Goal: Task Accomplishment & Management: Use online tool/utility

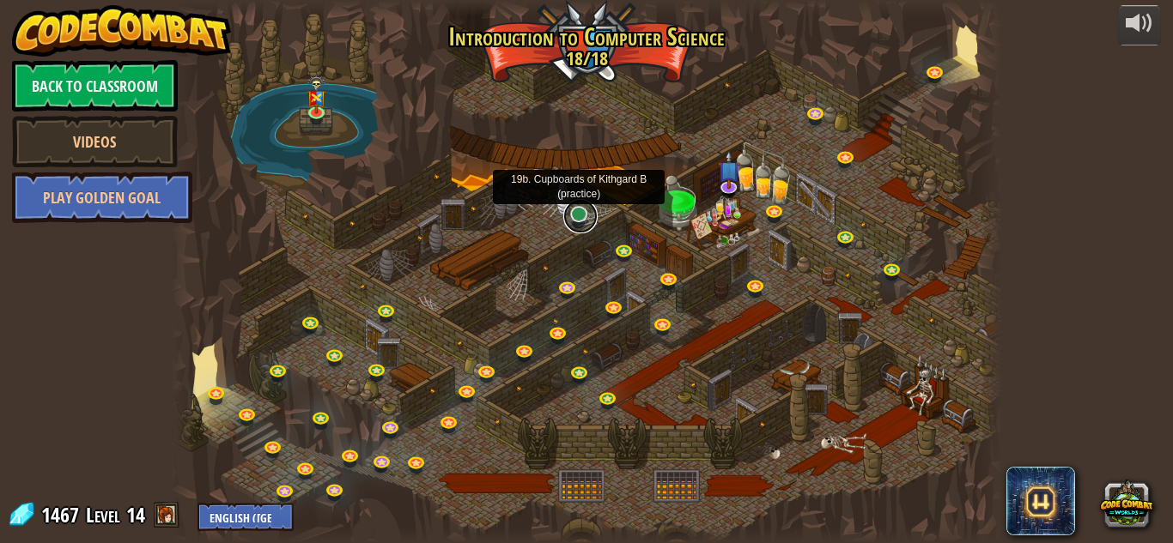
click at [577, 210] on link at bounding box center [580, 216] width 34 height 34
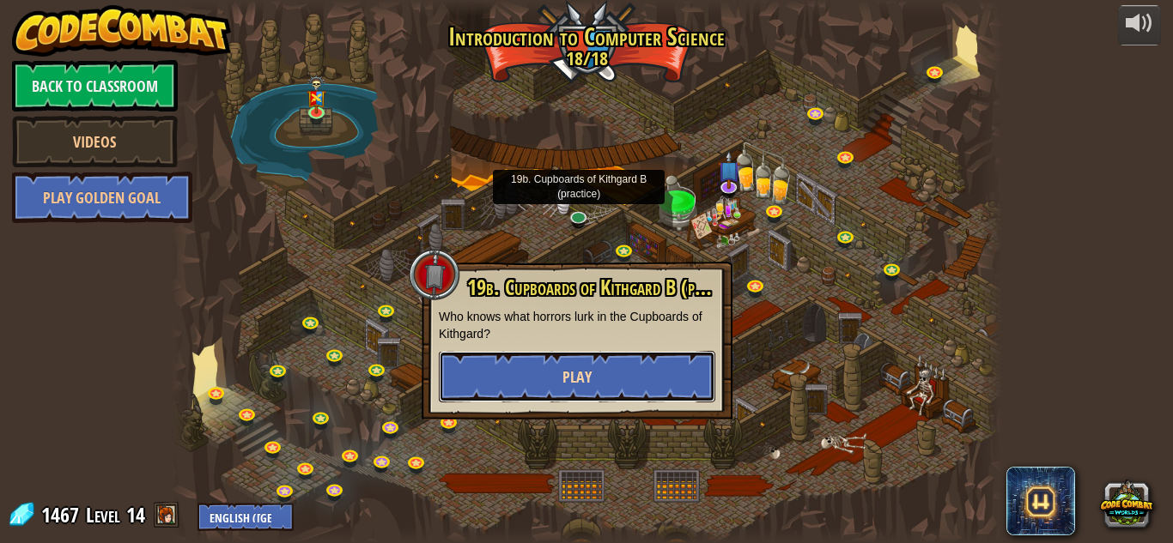
click at [570, 364] on button "Play" at bounding box center [577, 377] width 276 height 52
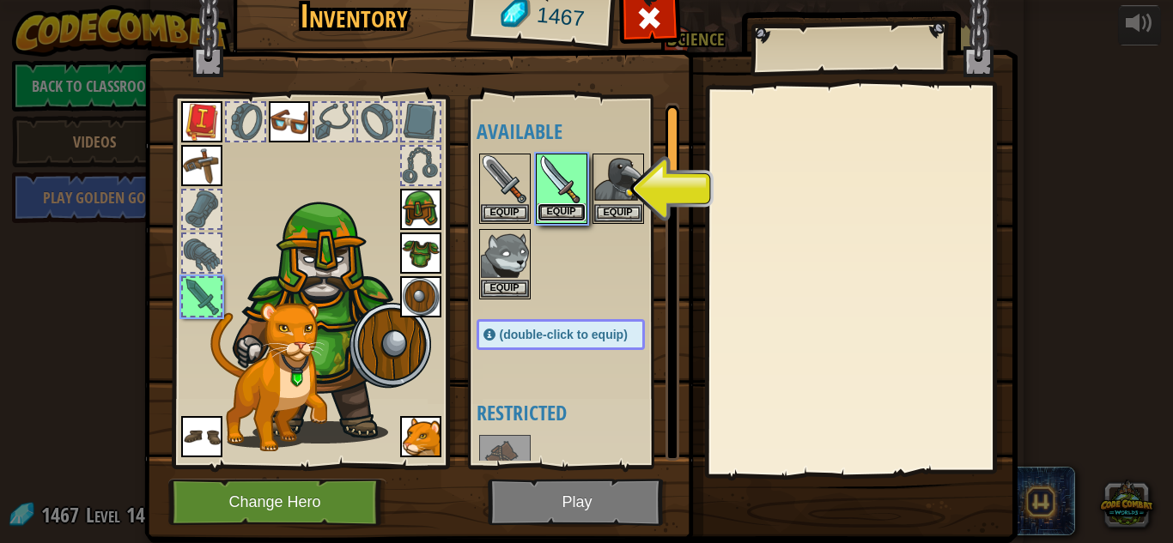
click at [561, 215] on button "Equip" at bounding box center [561, 212] width 48 height 18
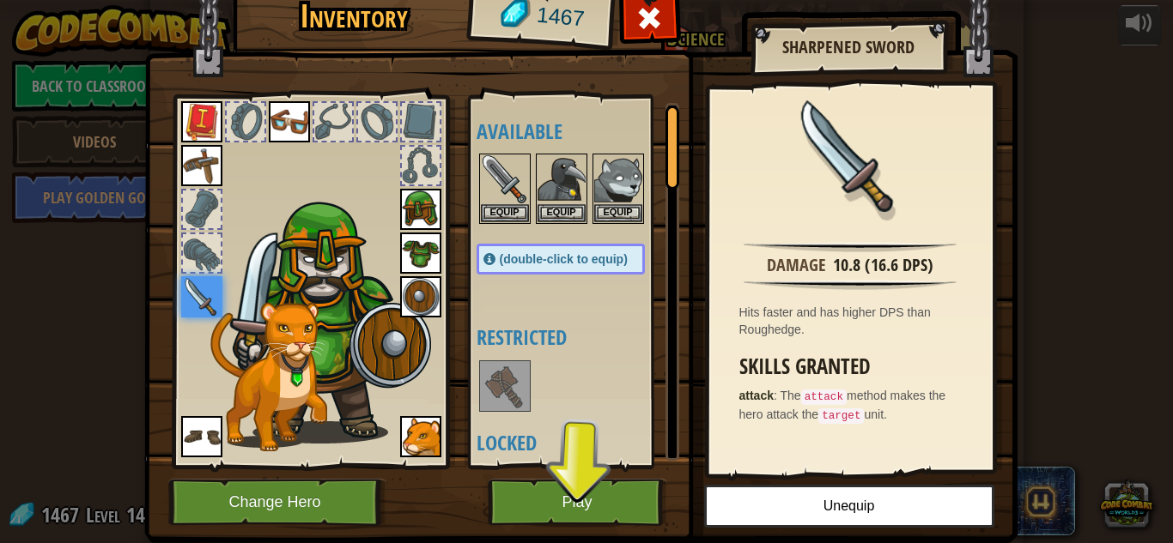
click at [609, 526] on img at bounding box center [580, 231] width 873 height 623
click at [605, 519] on button "Play" at bounding box center [577, 502] width 179 height 47
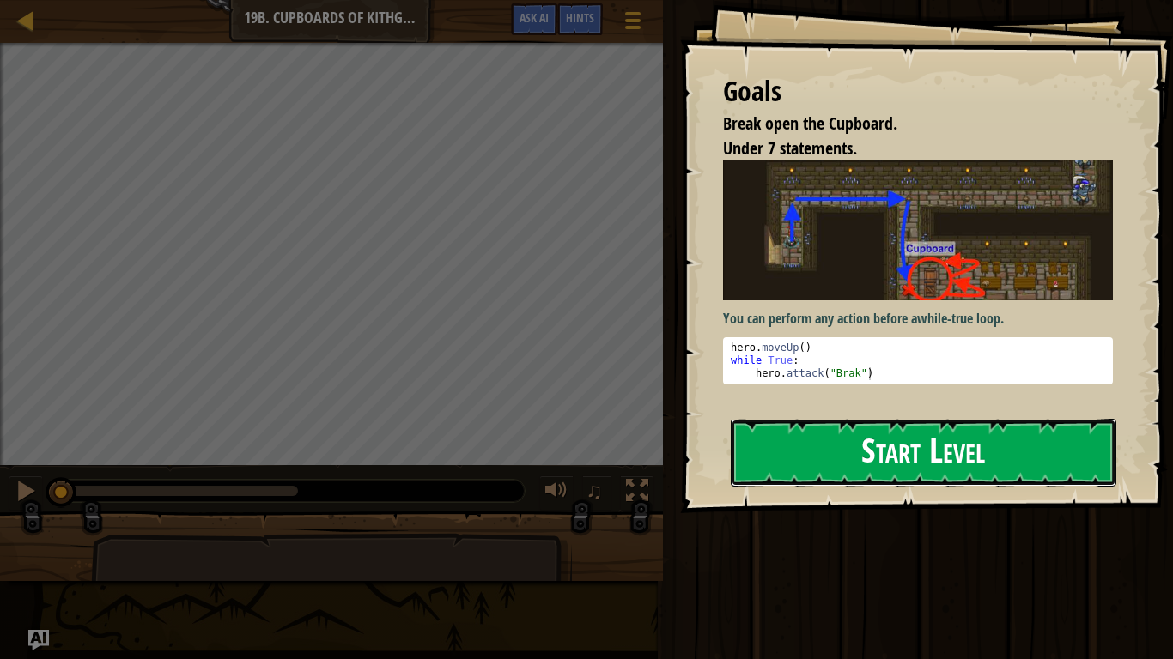
click at [861, 467] on button "Start Level" at bounding box center [923, 453] width 385 height 68
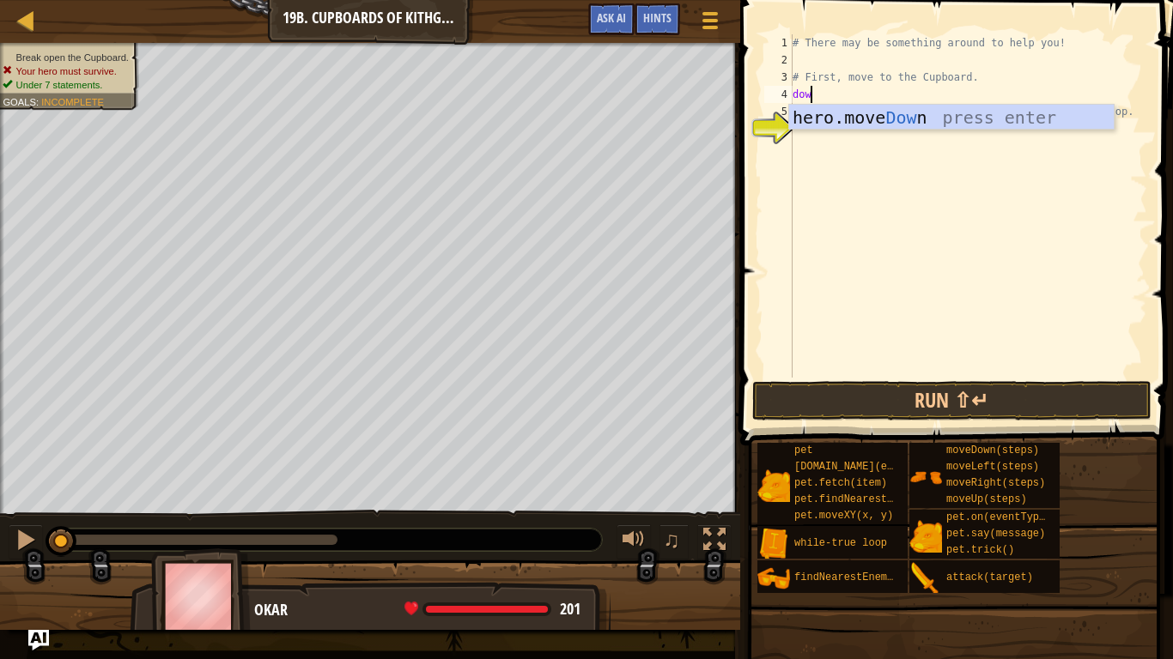
scroll to position [8, 1]
type textarea "d"
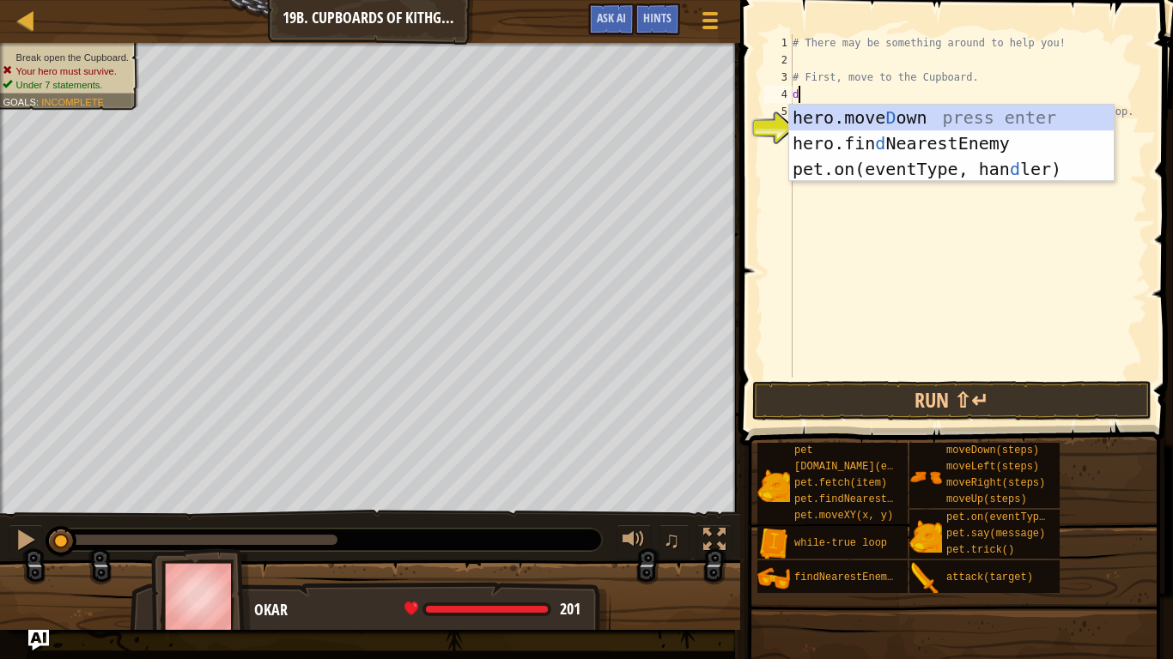
scroll to position [8, 0]
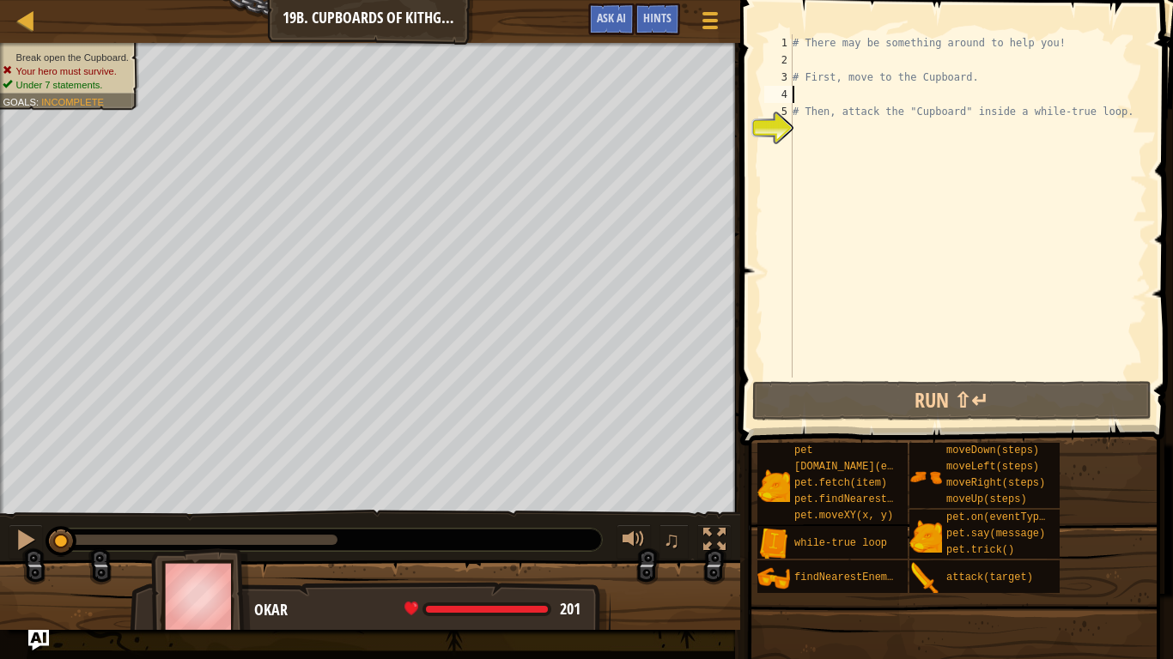
type textarea "r"
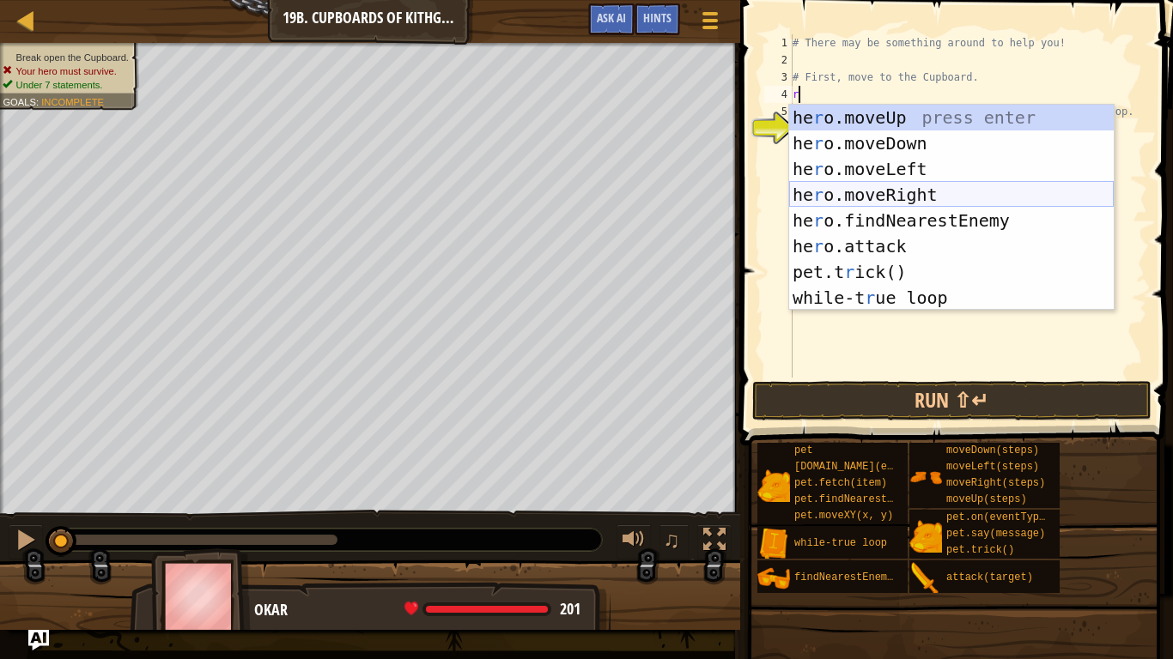
click at [929, 194] on div "he r o.moveUp press enter he r o.moveDown press enter he r o.moveLeft press ent…" at bounding box center [951, 234] width 324 height 258
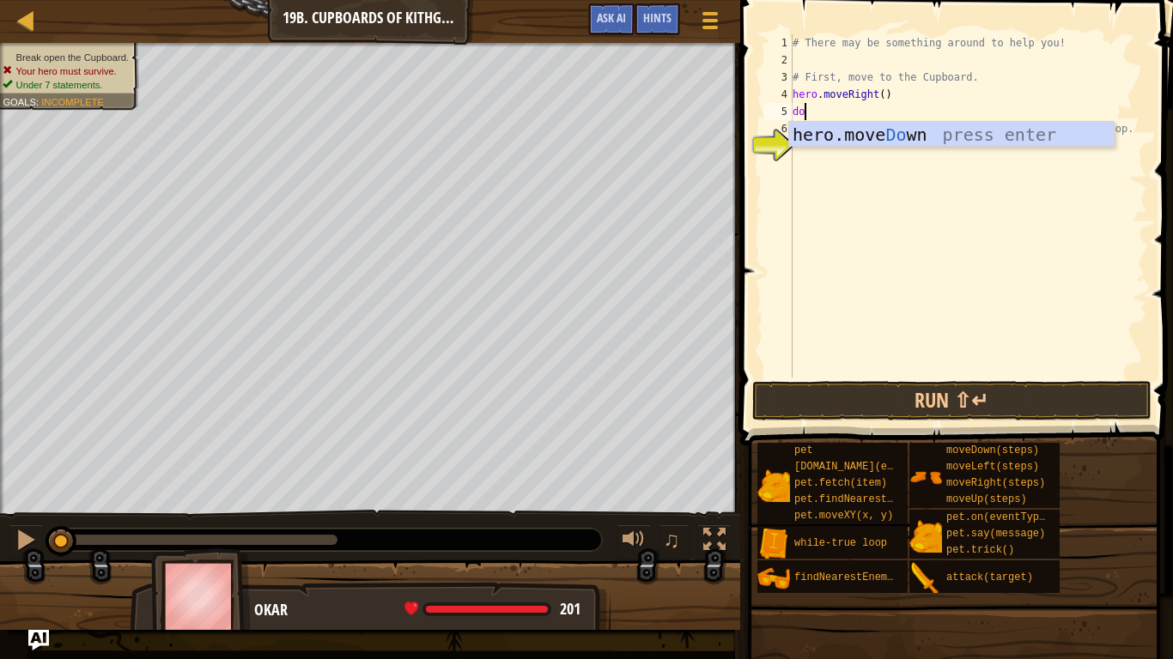
scroll to position [8, 2]
type textarea "dow"
click at [922, 145] on div "hero.move Dow n press enter" at bounding box center [951, 160] width 324 height 77
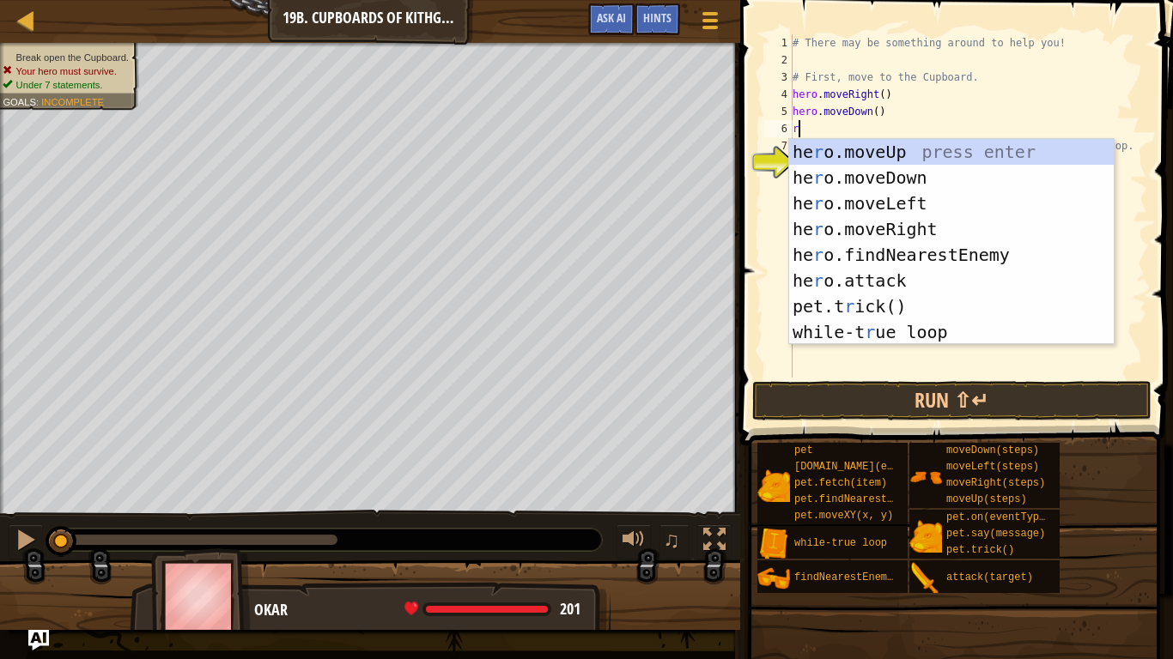
type textarea "ri"
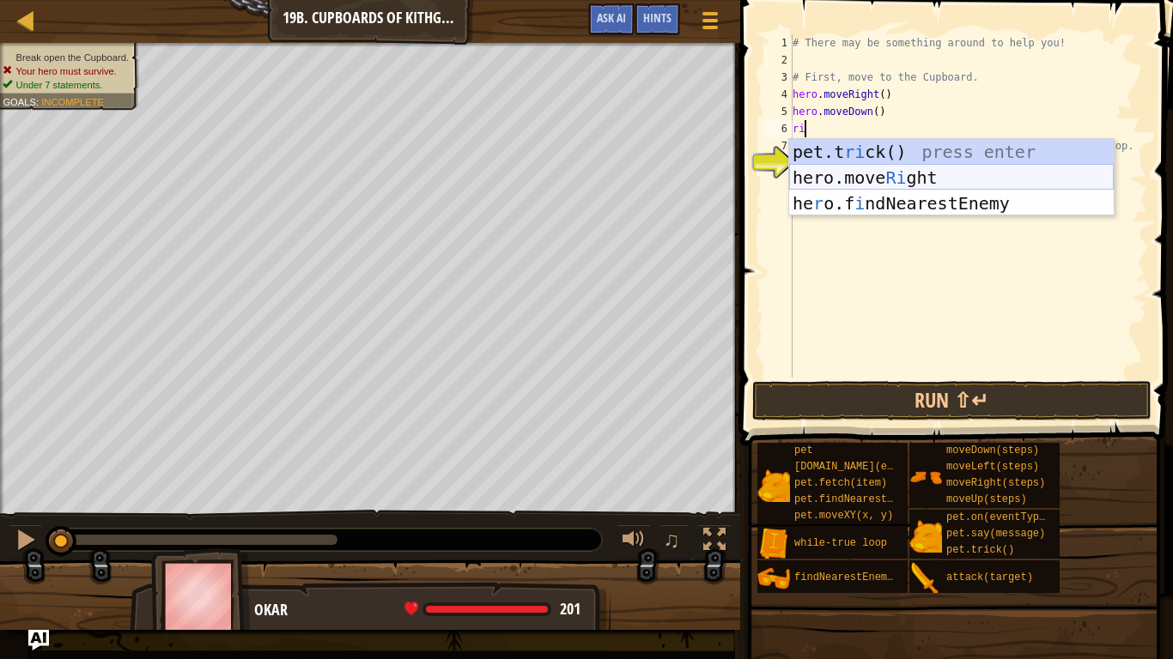
click at [960, 173] on div "pet.t ri ck() press enter hero.move Ri ght press enter he r o.f i ndNearestEnem…" at bounding box center [951, 203] width 324 height 129
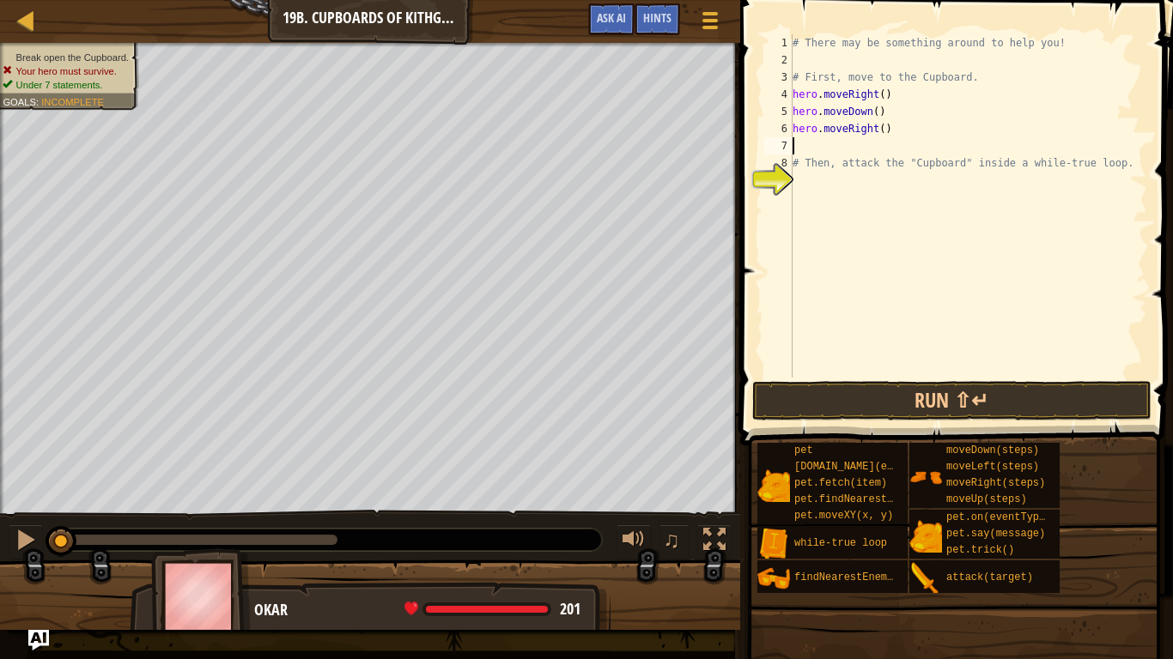
click at [882, 129] on div "# There may be something around to help you! # First, move to the Cupboard. her…" at bounding box center [968, 223] width 358 height 378
type textarea "hero.moveRight(2)"
click at [798, 153] on div "# There may be something around to help you! # First, move to the Cupboard. her…" at bounding box center [968, 223] width 358 height 378
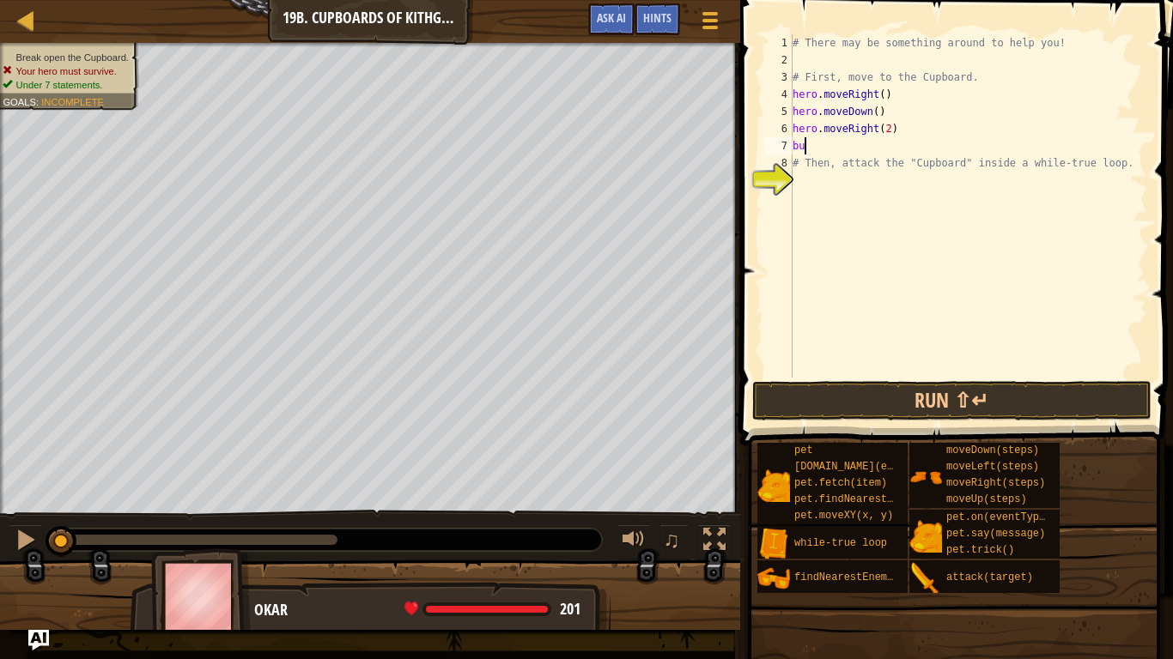
type textarea "b"
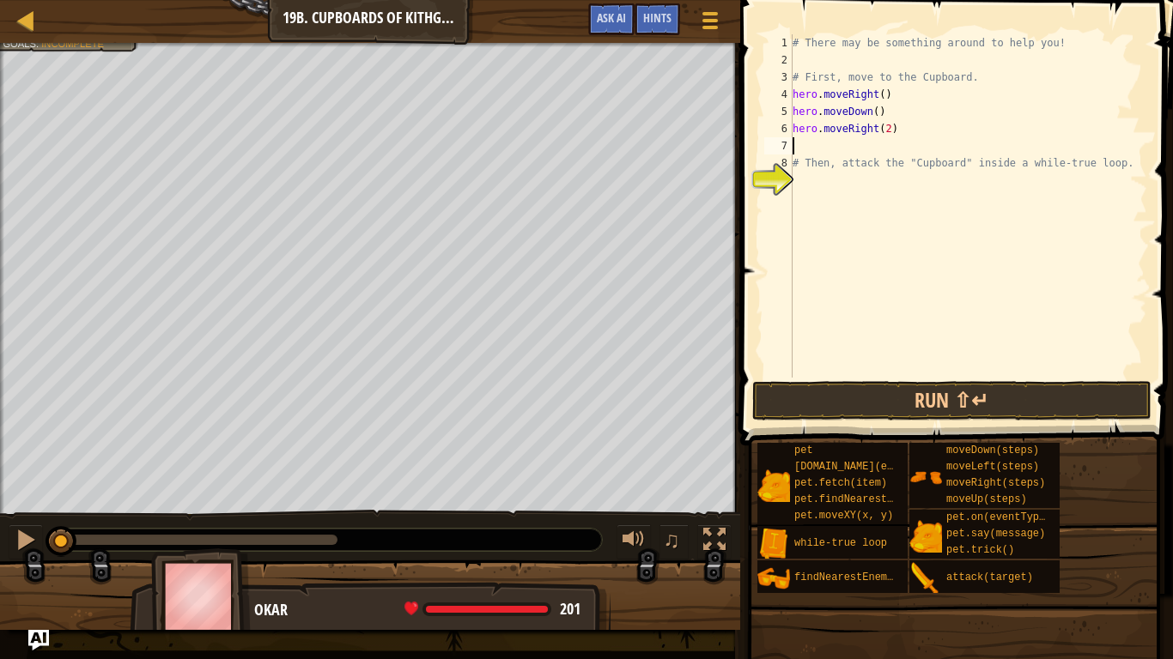
click at [885, 130] on div "# There may be something around to help you! # First, move to the Cupboard. her…" at bounding box center [968, 223] width 358 height 378
type textarea "hero.moveRight(2)"
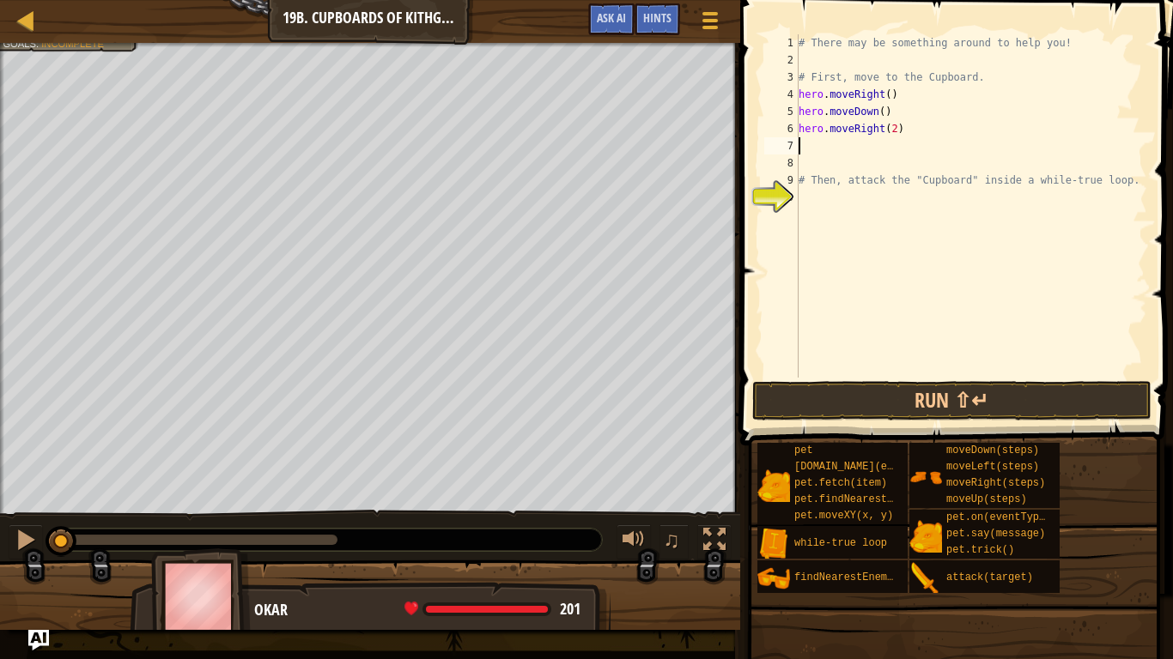
type textarea "w"
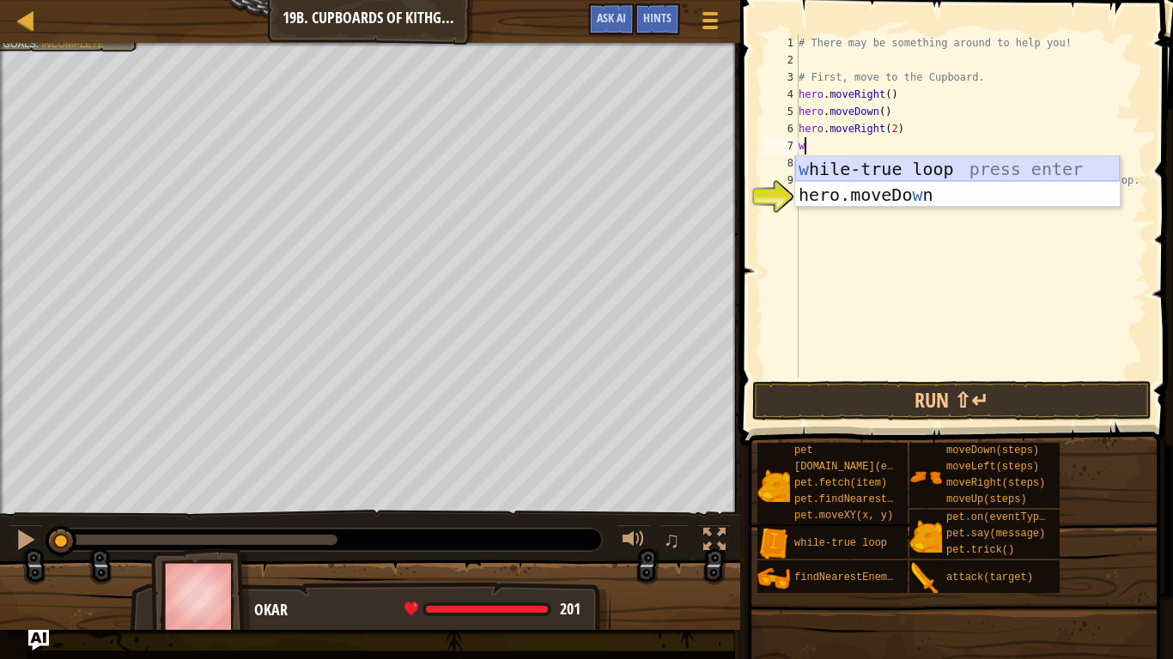
click at [933, 166] on div "w [PERSON_NAME]-true loop press enter hero.moveDo w n press enter" at bounding box center [957, 207] width 324 height 103
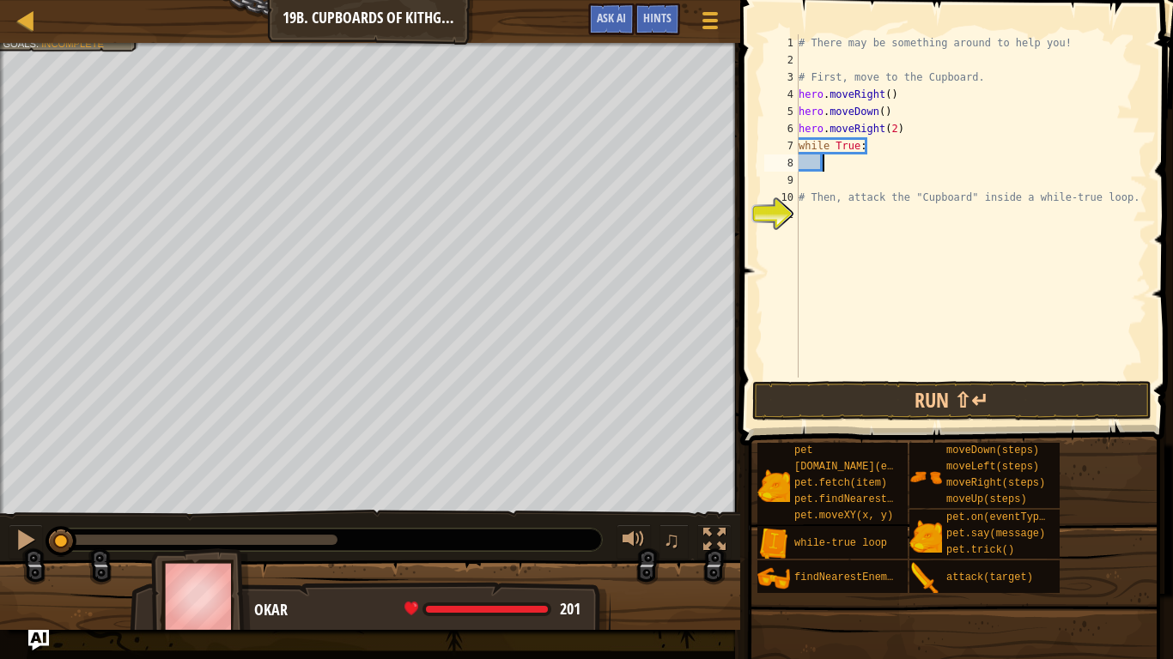
type textarea "f"
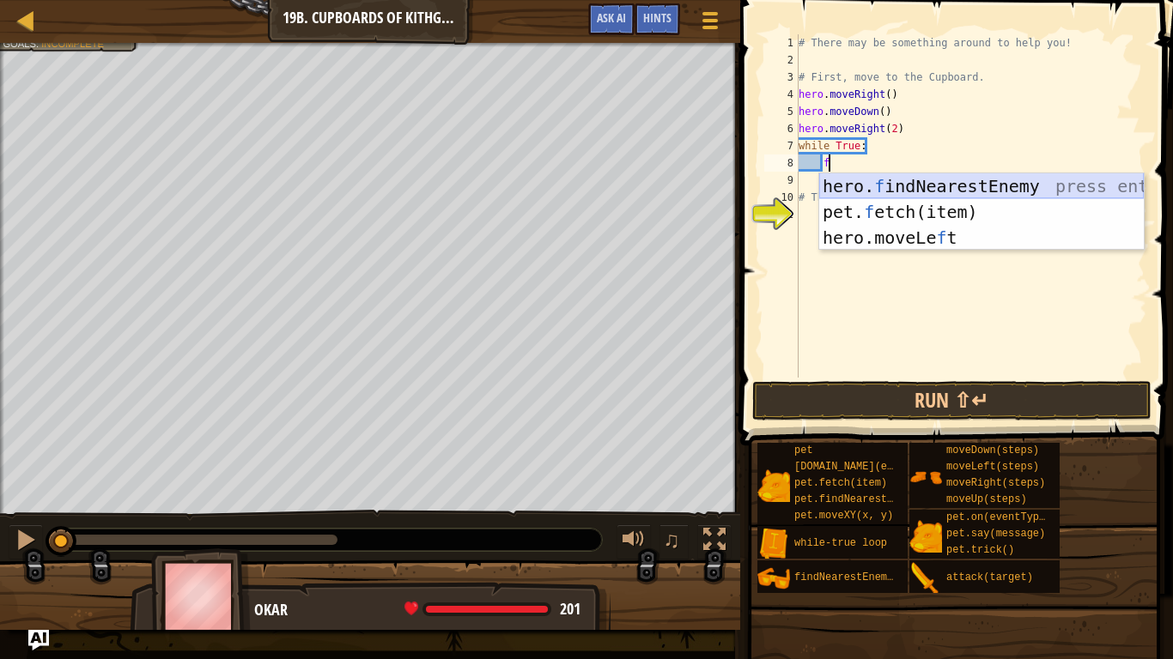
click at [839, 175] on div "hero. f indNearestEnemy press enter pet. f etch(item) press enter hero.moveLe f…" at bounding box center [981, 237] width 324 height 129
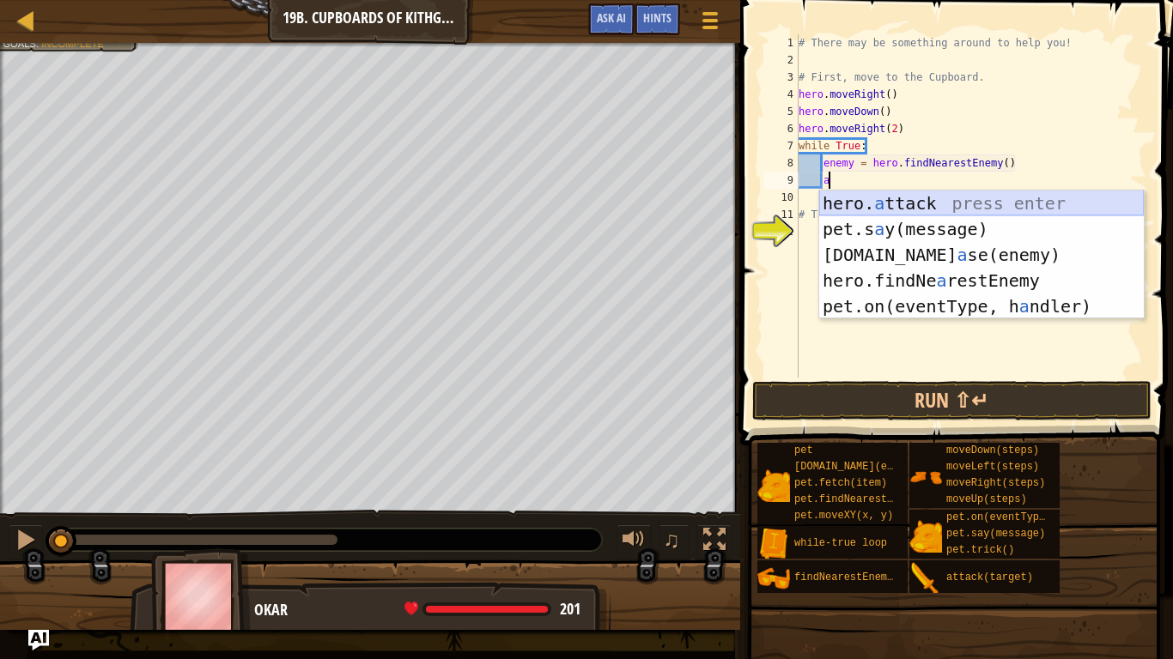
click at [879, 206] on div "hero. a ttack press enter pet.s a y(message) press enter [DOMAIN_NAME] a se(ene…" at bounding box center [981, 281] width 324 height 180
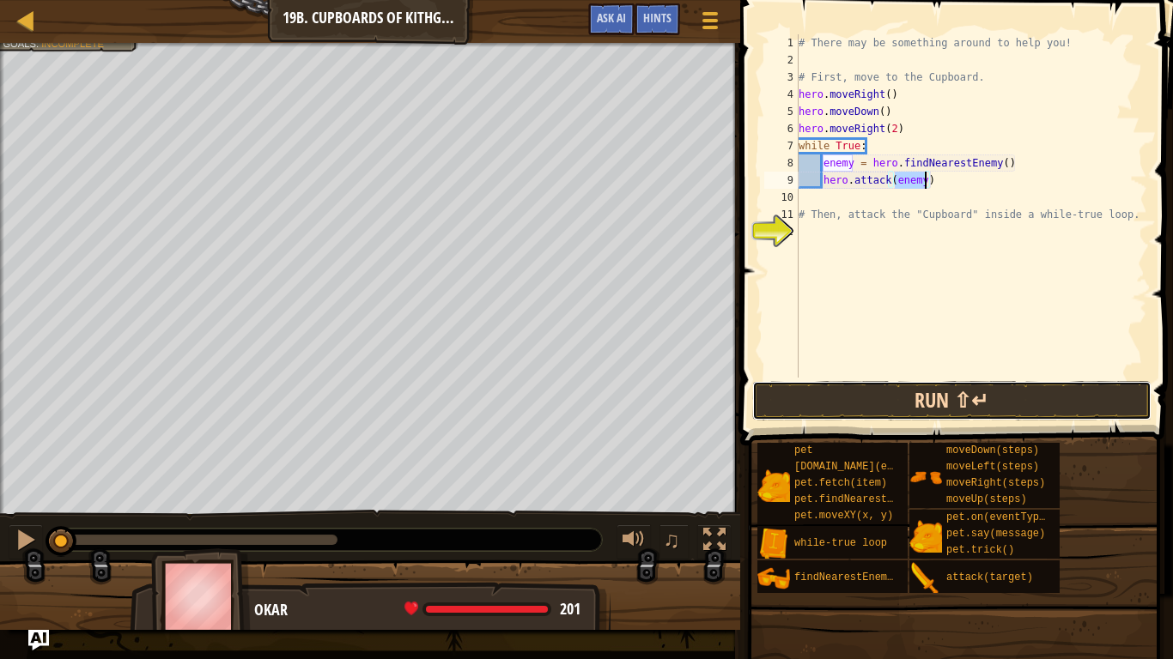
click at [888, 394] on button "Run ⇧↵" at bounding box center [952, 400] width 400 height 39
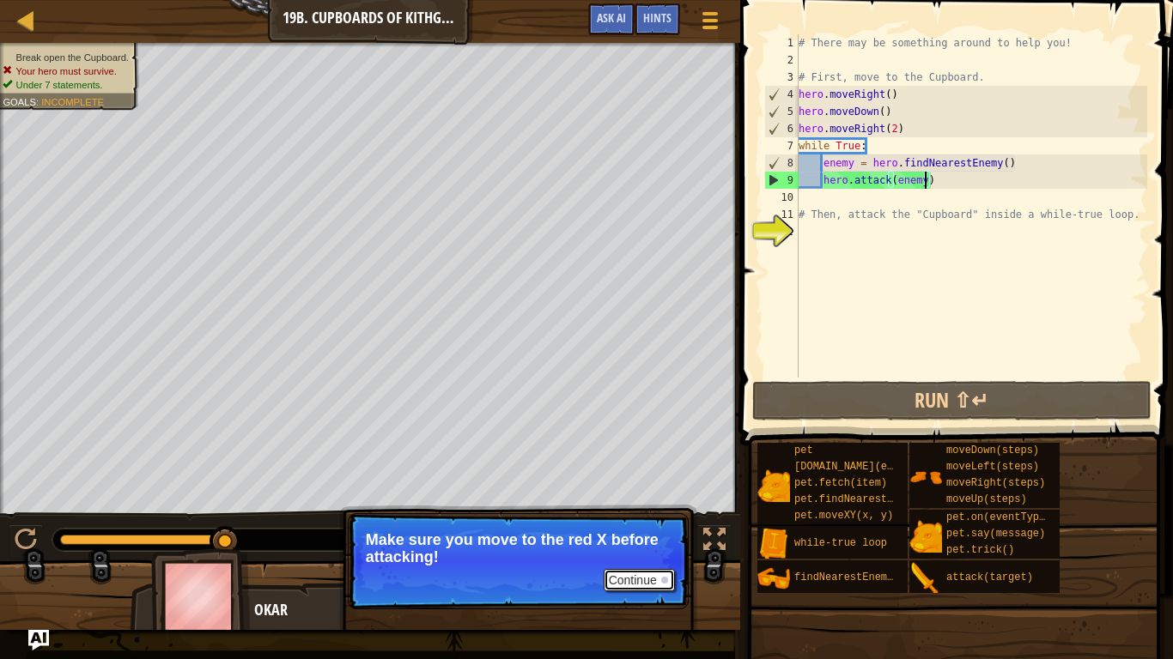
click at [655, 543] on button "Continue" at bounding box center [638, 580] width 71 height 22
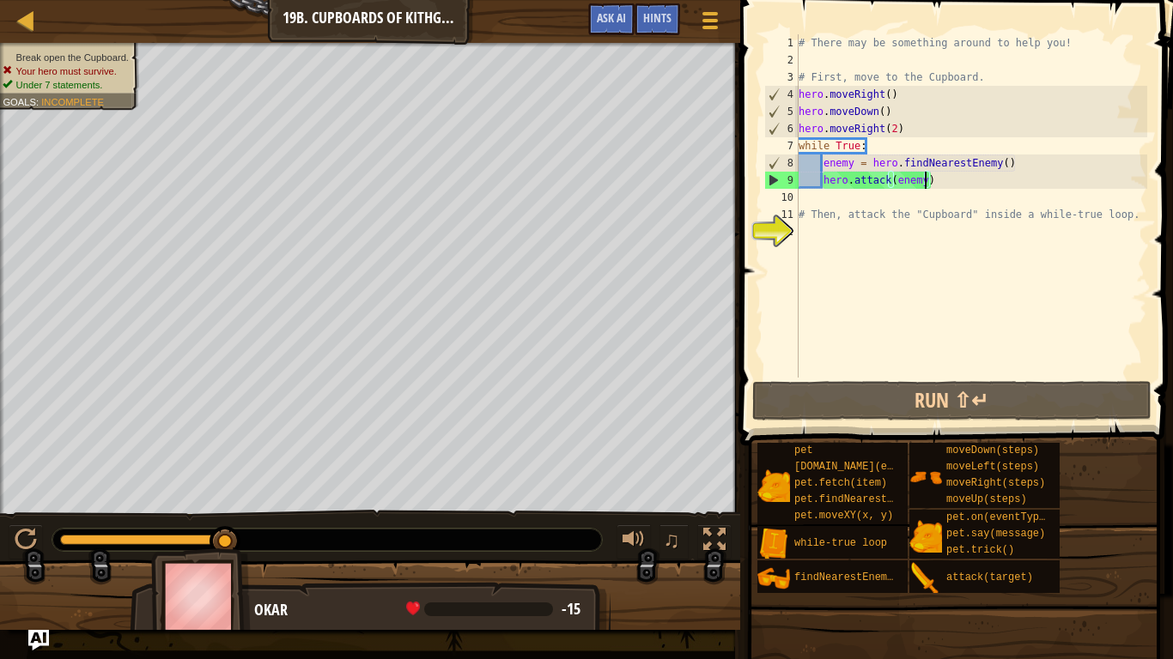
click at [893, 127] on div "# There may be something around to help you! # First, move to the Cupboard. her…" at bounding box center [971, 223] width 352 height 378
type textarea "hero.moveRight()"
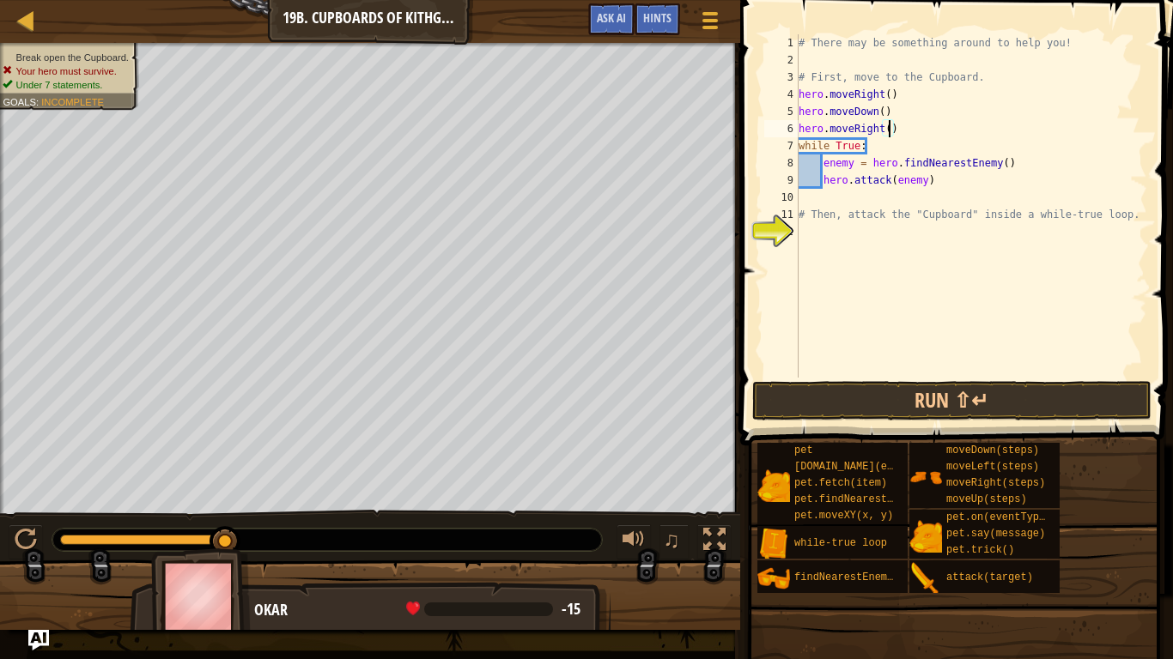
click at [907, 122] on div "# There may be something around to help you! # First, move to the Cupboard. her…" at bounding box center [971, 223] width 352 height 378
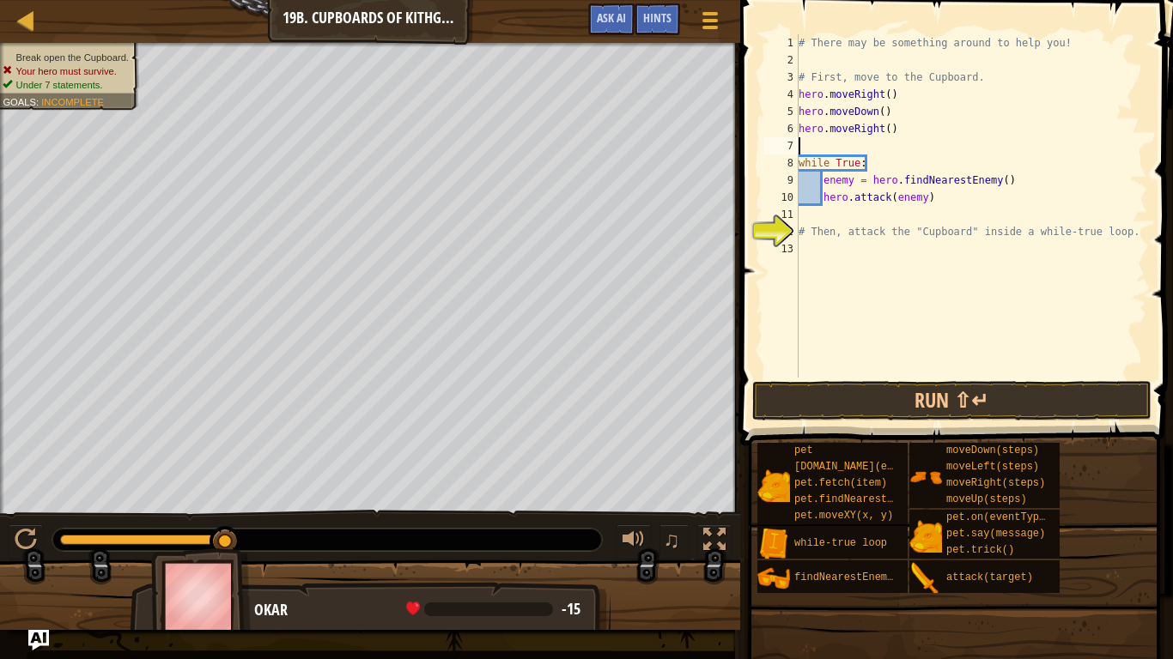
scroll to position [8, 0]
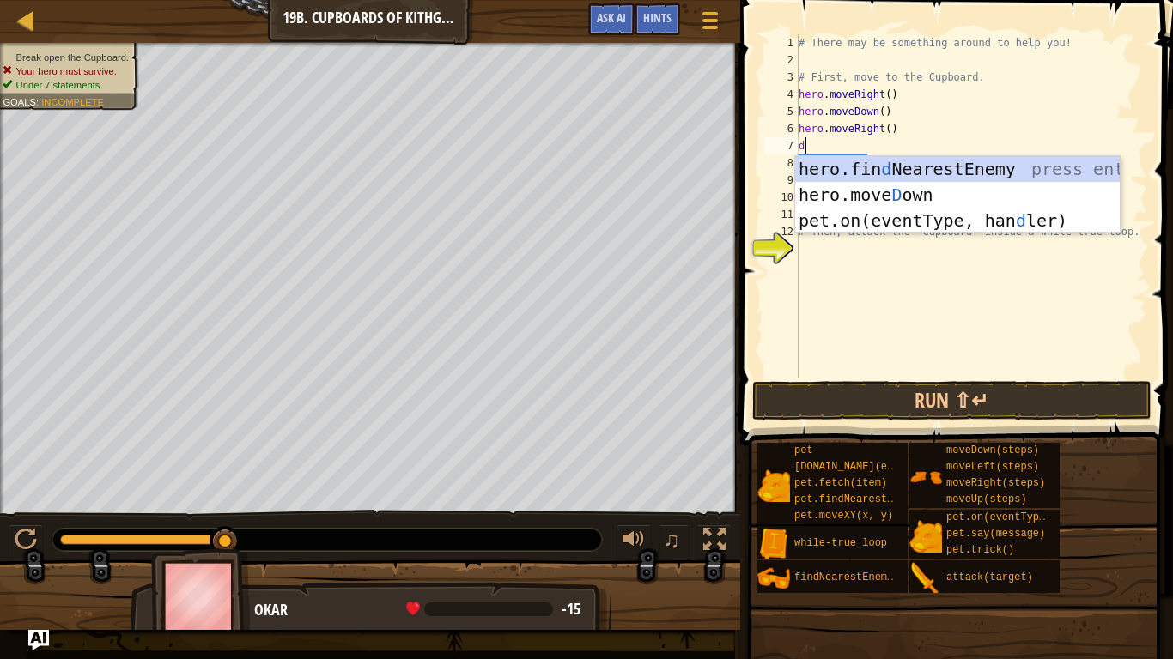
type textarea "dow"
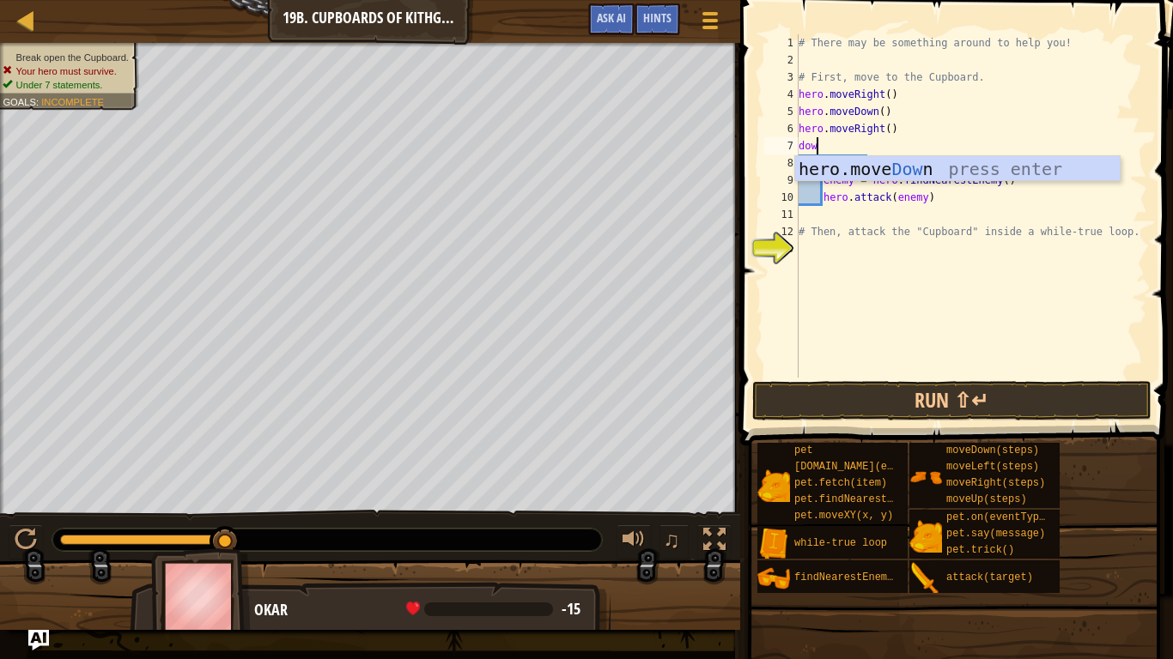
scroll to position [8, 2]
click at [926, 166] on div "hero.move Dow n press enter" at bounding box center [957, 194] width 324 height 77
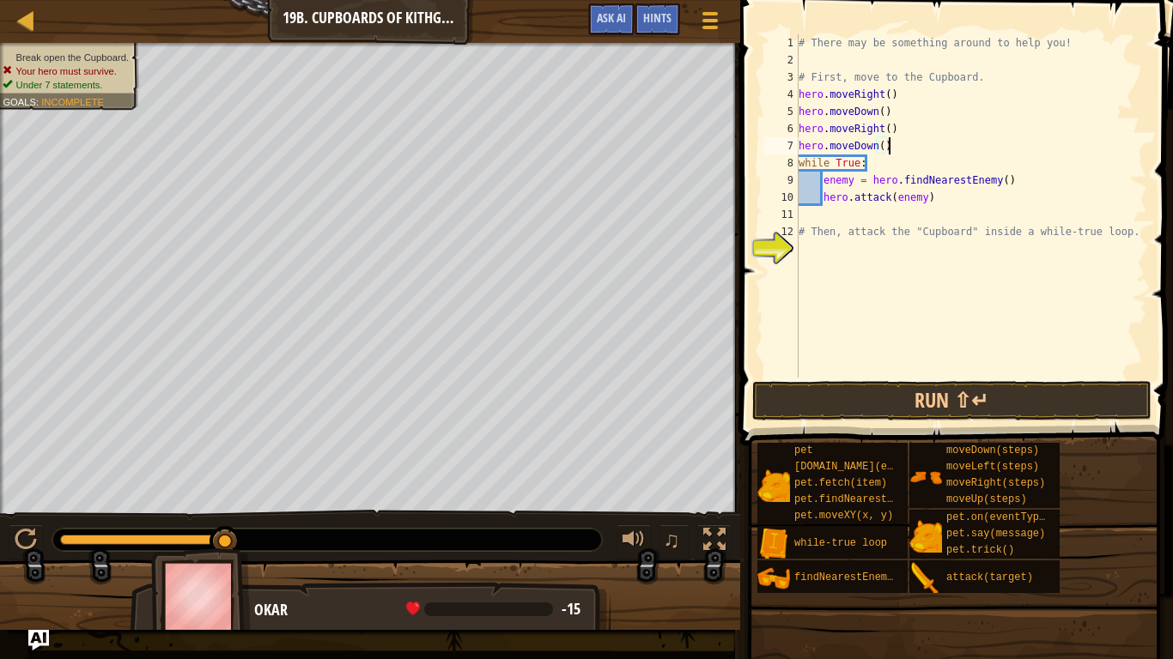
click at [882, 143] on div "# There may be something around to help you! # First, move to the Cupboard. her…" at bounding box center [971, 223] width 352 height 378
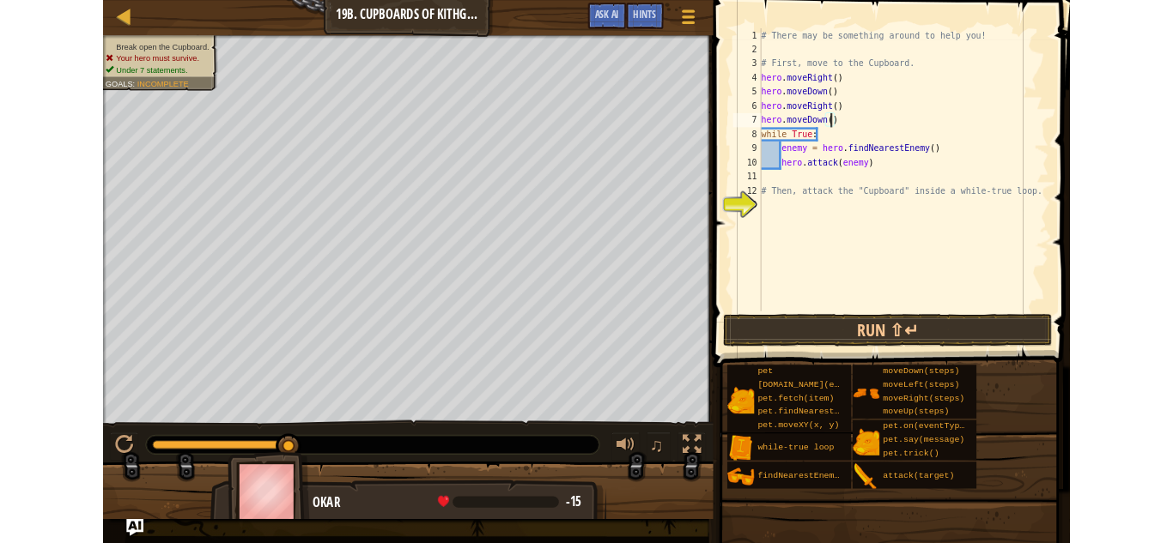
scroll to position [8, 13]
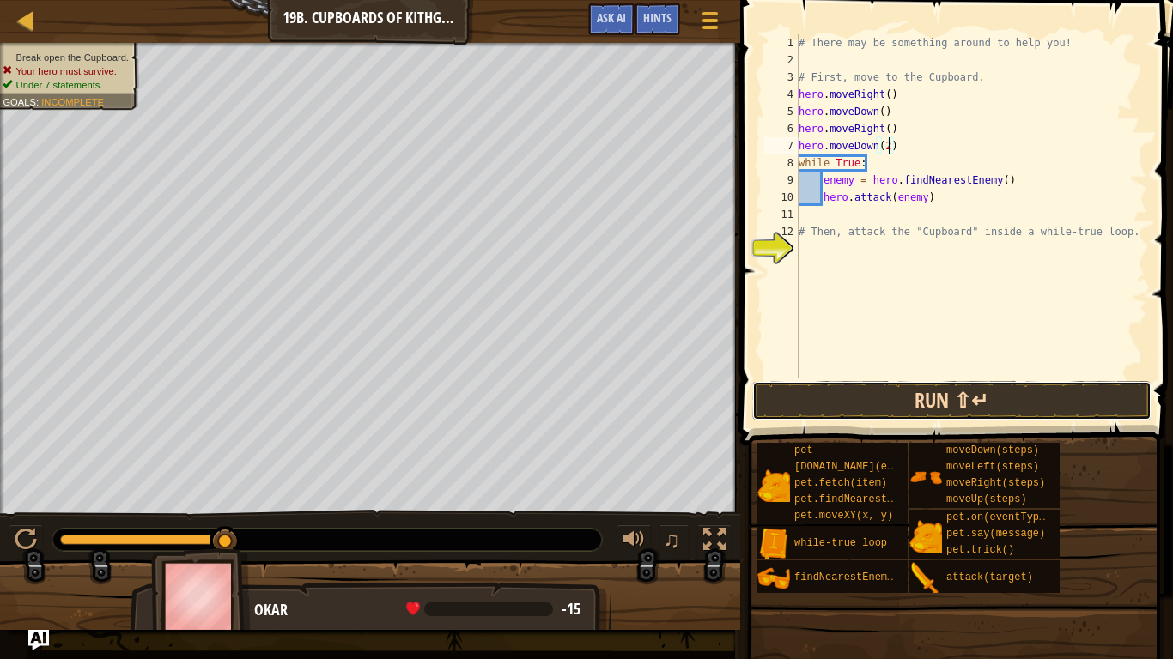
click at [845, 385] on button "Run ⇧↵" at bounding box center [952, 400] width 400 height 39
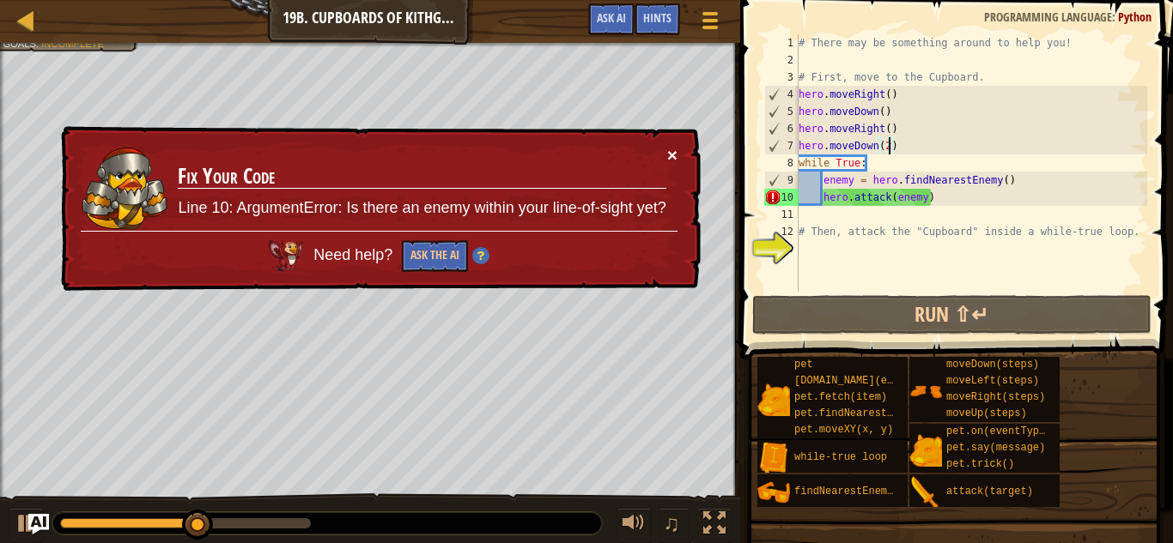
click at [667, 149] on button "×" at bounding box center [672, 155] width 10 height 18
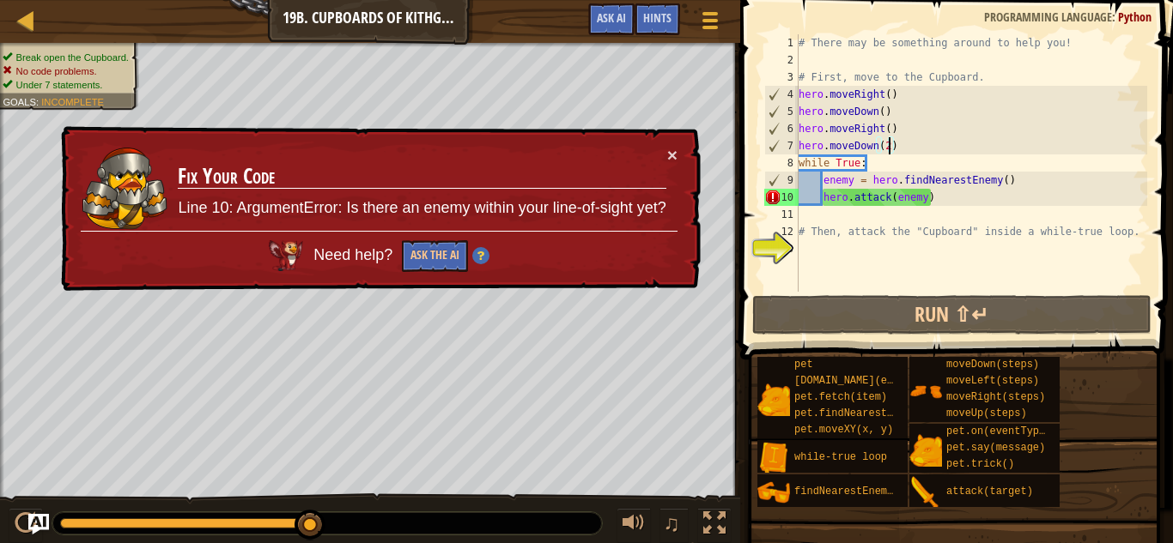
click at [852, 200] on div "# There may be something around to help you! # First, move to the Cupboard. her…" at bounding box center [971, 180] width 352 height 292
type textarea "hero.attack(enemy)"
click at [891, 203] on div "# There may be something around to help you! # First, move to the Cupboard. her…" at bounding box center [971, 180] width 352 height 292
click at [903, 203] on div "# There may be something around to help you! # First, move to the Cupboard. her…" at bounding box center [971, 180] width 352 height 292
click at [670, 149] on button "×" at bounding box center [672, 155] width 10 height 18
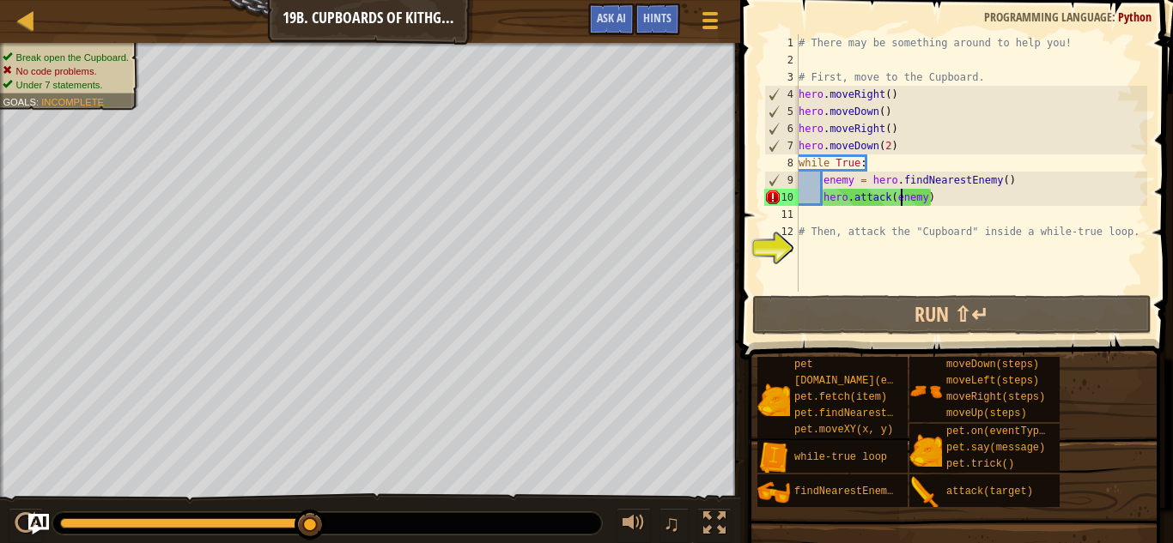
click at [928, 207] on div "# There may be something around to help you! # First, move to the Cupboard. her…" at bounding box center [971, 180] width 352 height 292
click at [921, 196] on div "# There may be something around to help you! # First, move to the Cupboard. her…" at bounding box center [971, 180] width 352 height 292
type textarea "hero.attack(enemy)"
click at [930, 218] on div "# There may be something around to help you! # First, move to the Cupboard. her…" at bounding box center [971, 180] width 352 height 292
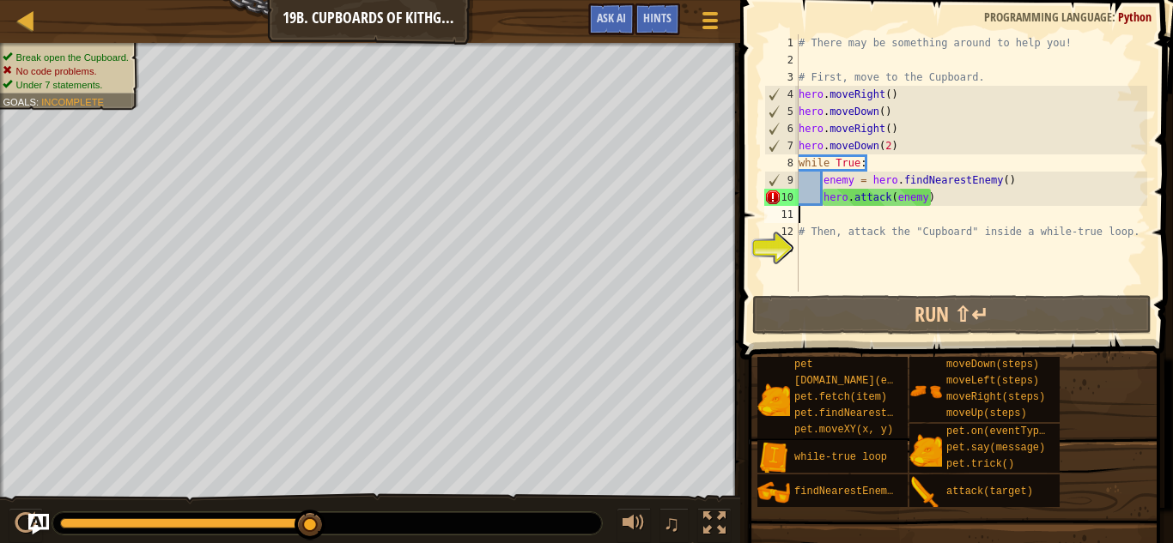
click at [937, 203] on div "# There may be something around to help you! # First, move to the Cupboard. her…" at bounding box center [971, 180] width 352 height 292
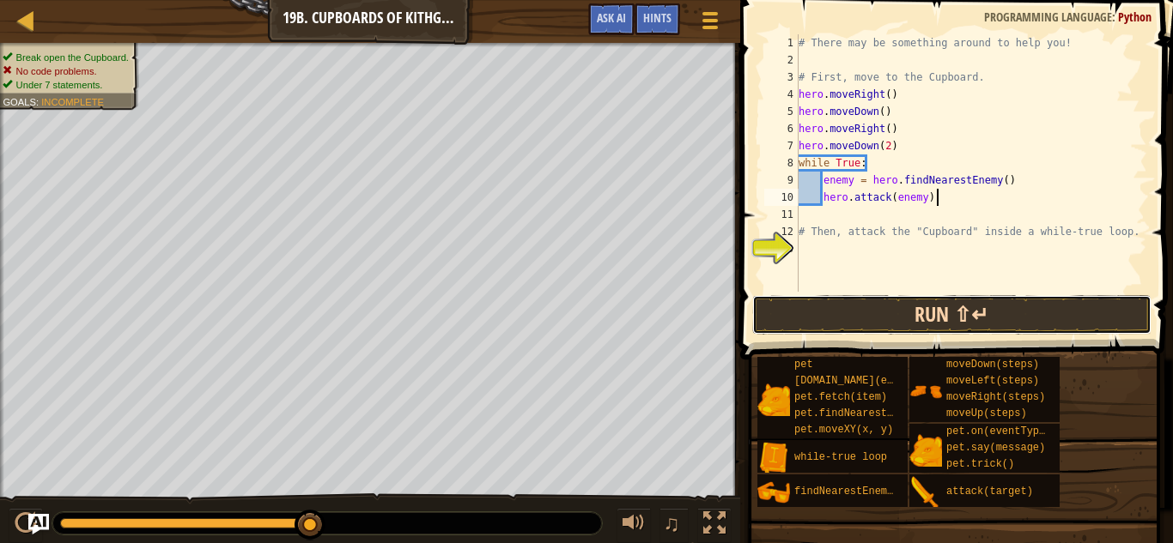
click at [905, 314] on button "Run ⇧↵" at bounding box center [952, 314] width 400 height 39
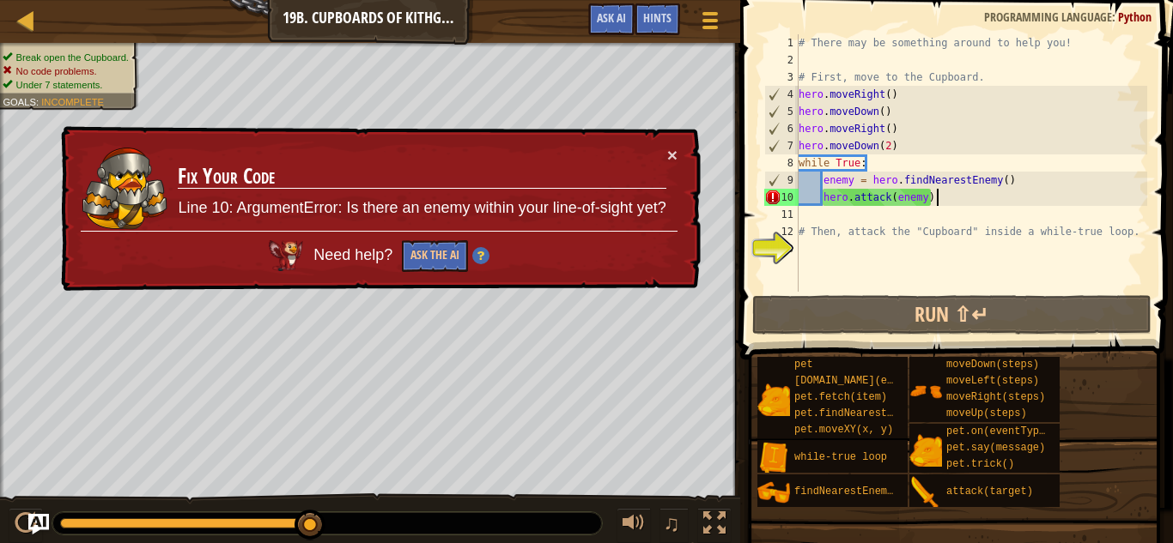
click at [1010, 177] on div "# There may be something around to help you! # First, move to the Cupboard. her…" at bounding box center [971, 180] width 352 height 292
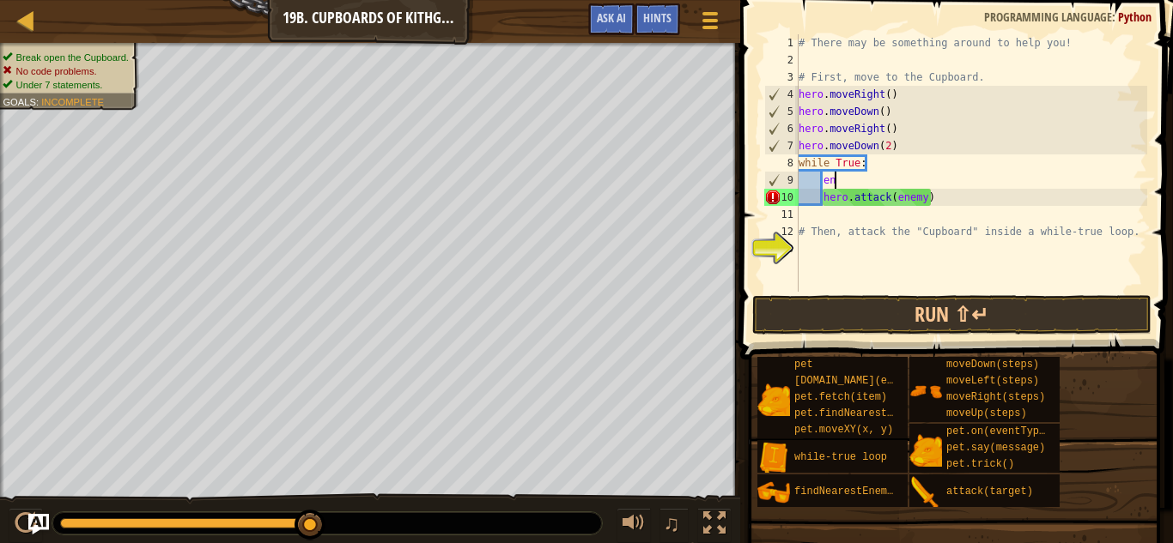
type textarea "e"
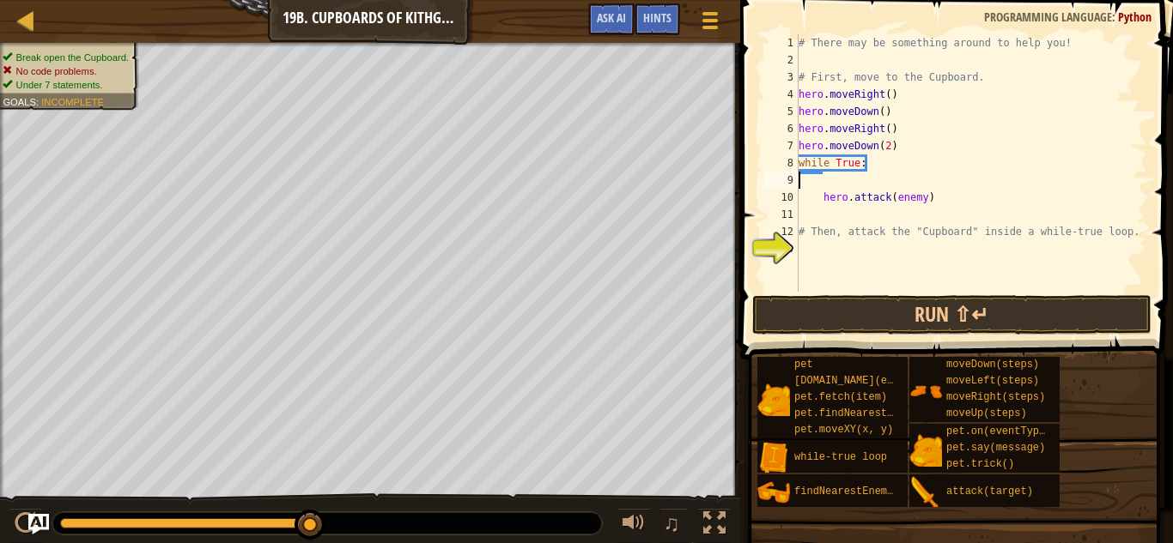
type textarea "while True:"
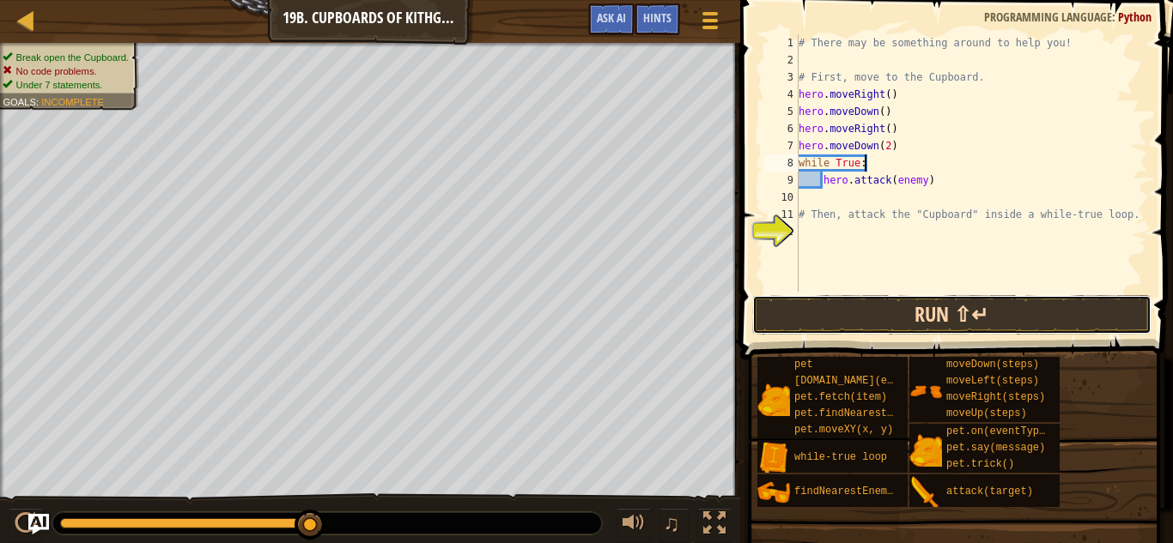
click at [1020, 303] on button "Run ⇧↵" at bounding box center [952, 314] width 400 height 39
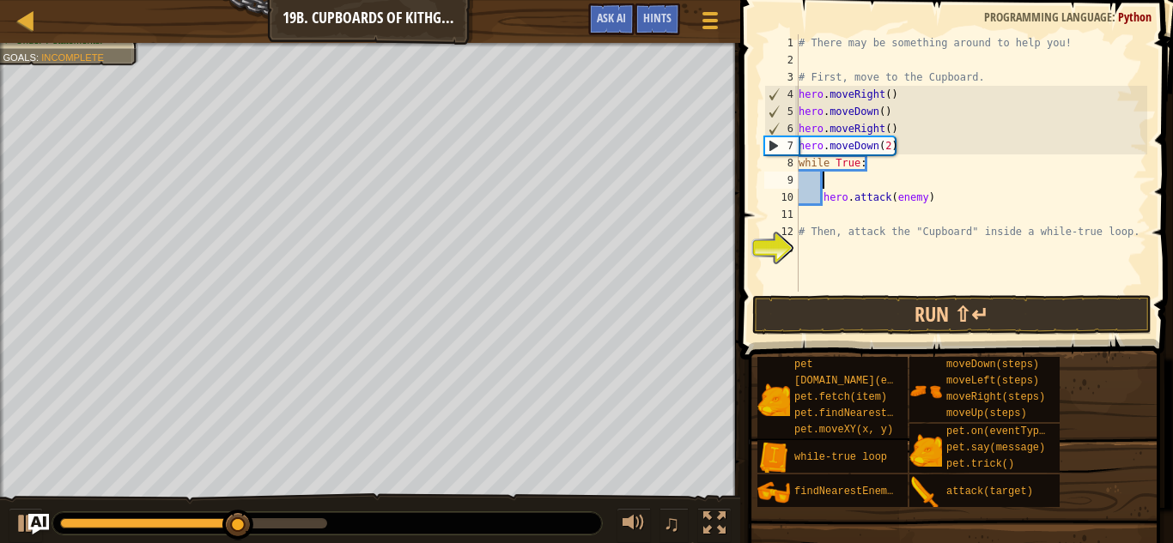
type textarea "f"
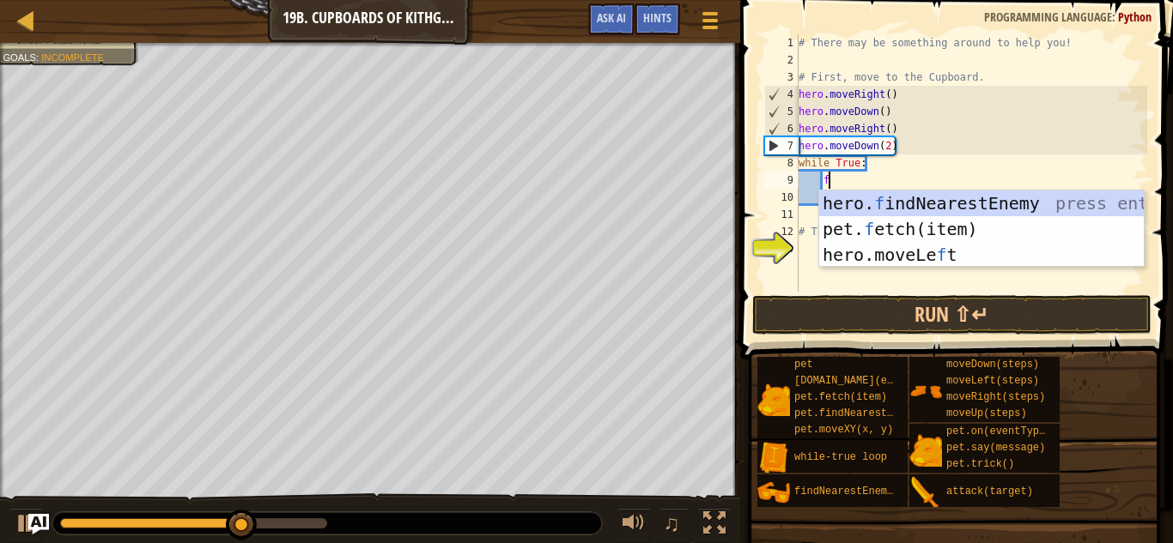
scroll to position [8, 3]
click at [886, 193] on div "hero. f indNearestEnemy press enter pet. f etch(item) press enter hero.moveLe f…" at bounding box center [981, 255] width 324 height 129
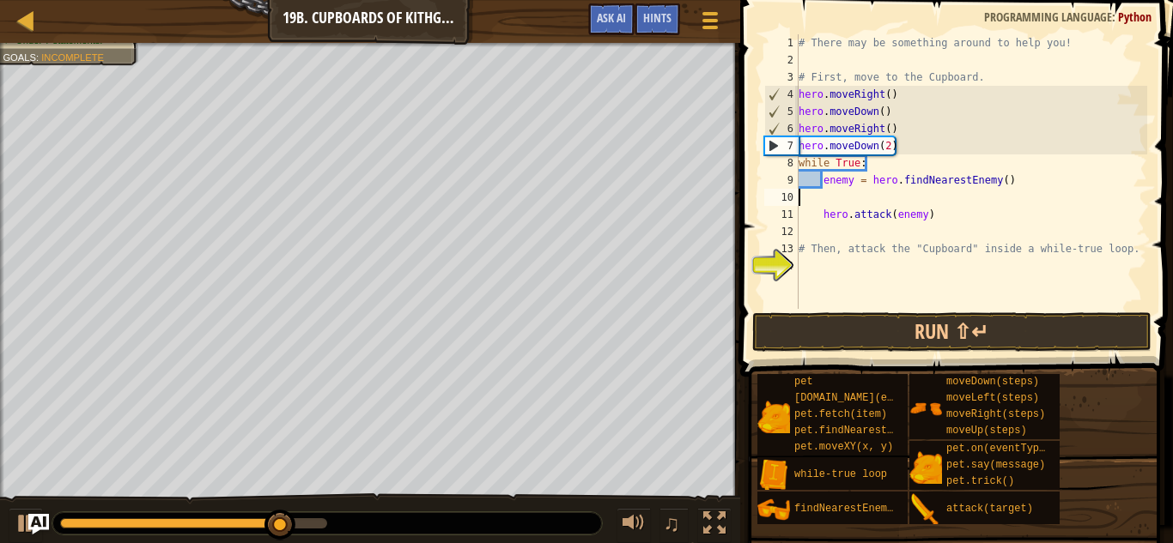
scroll to position [8, 0]
click at [823, 212] on div "# There may be something around to help you! # First, move to the Cupboard. her…" at bounding box center [971, 188] width 352 height 309
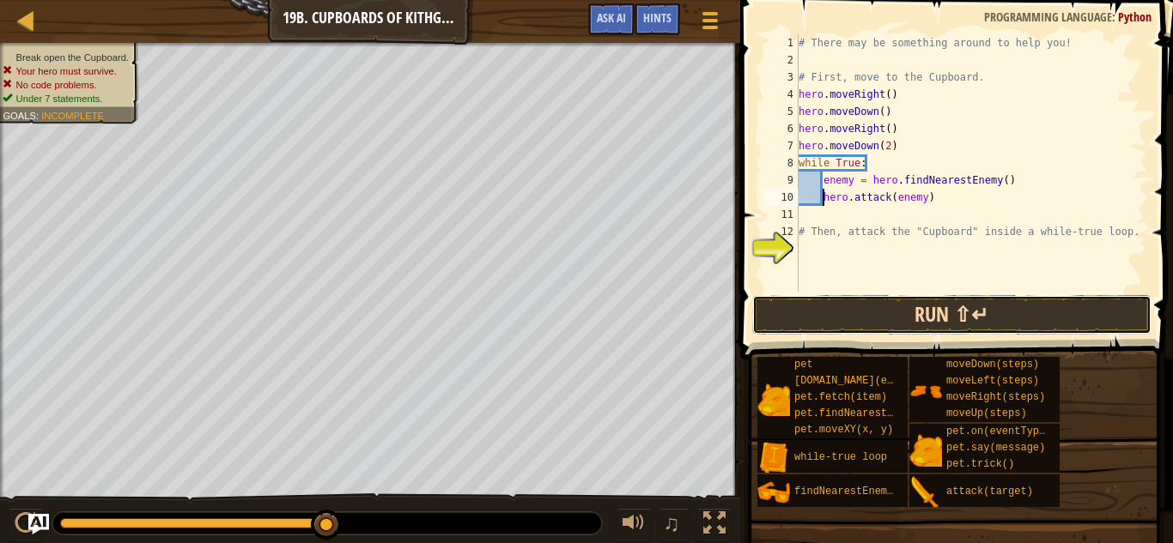
click at [789, 318] on button "Run ⇧↵" at bounding box center [952, 314] width 400 height 39
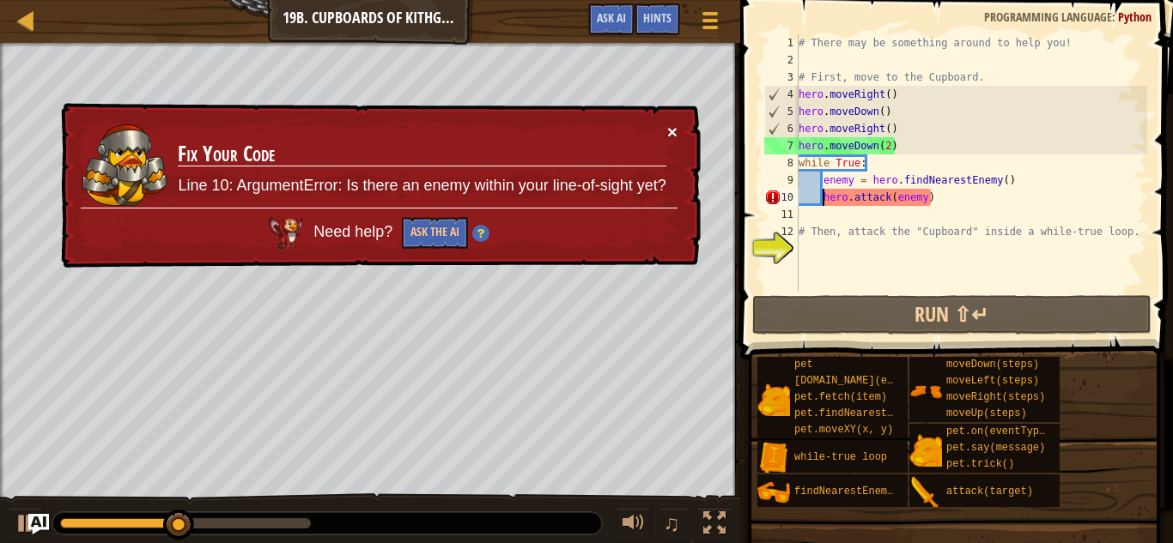
click at [670, 131] on button "×" at bounding box center [672, 132] width 10 height 18
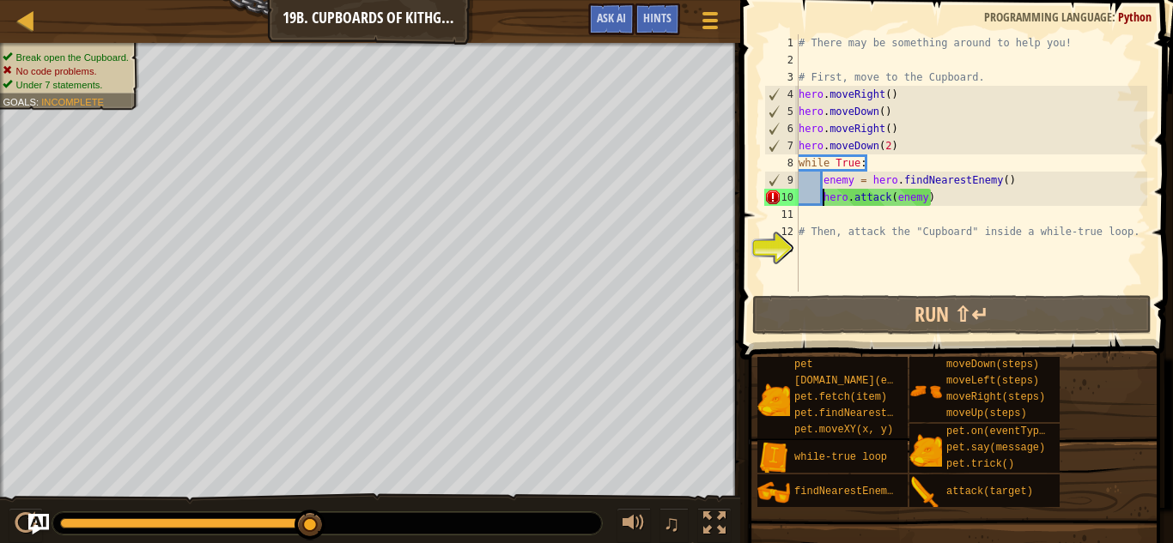
click at [928, 194] on div "# There may be something around to help you! # First, move to the Cupboard. her…" at bounding box center [971, 180] width 352 height 292
click at [925, 197] on div "# There may be something around to help you! # First, move to the Cupboard. her…" at bounding box center [971, 180] width 352 height 292
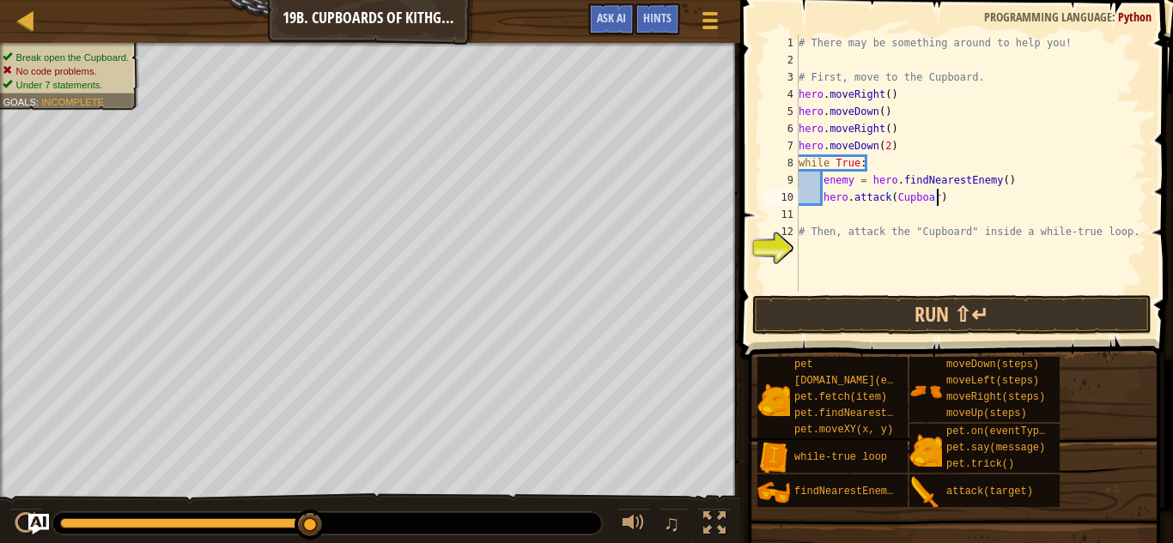
scroll to position [8, 21]
click at [939, 307] on button "Run ⇧↵" at bounding box center [952, 314] width 400 height 39
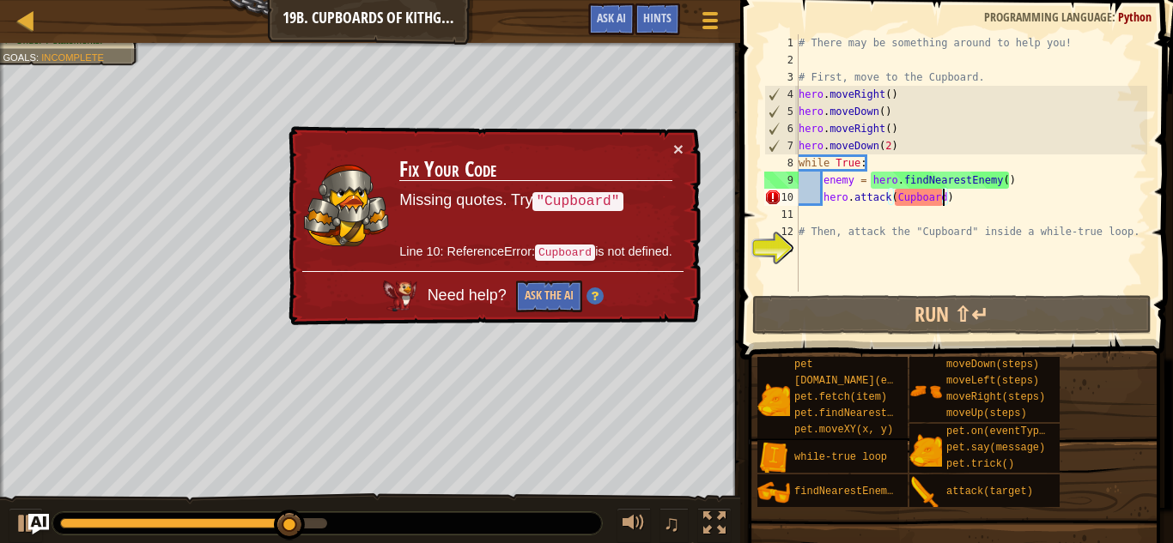
scroll to position [8, 21]
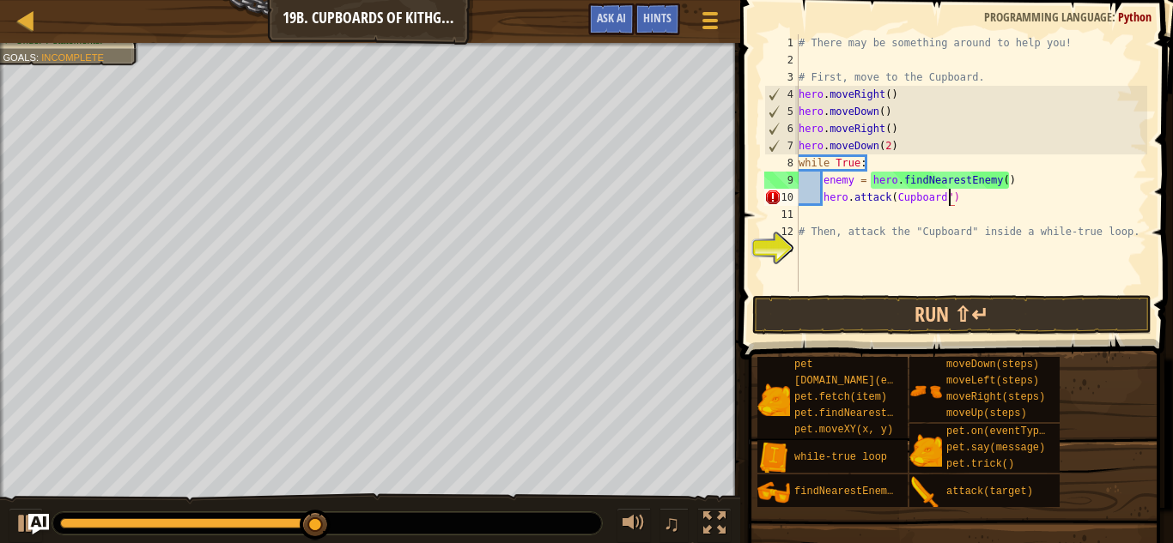
click at [895, 197] on div "# There may be something around to help you! # First, move to the Cupboard. her…" at bounding box center [971, 180] width 352 height 292
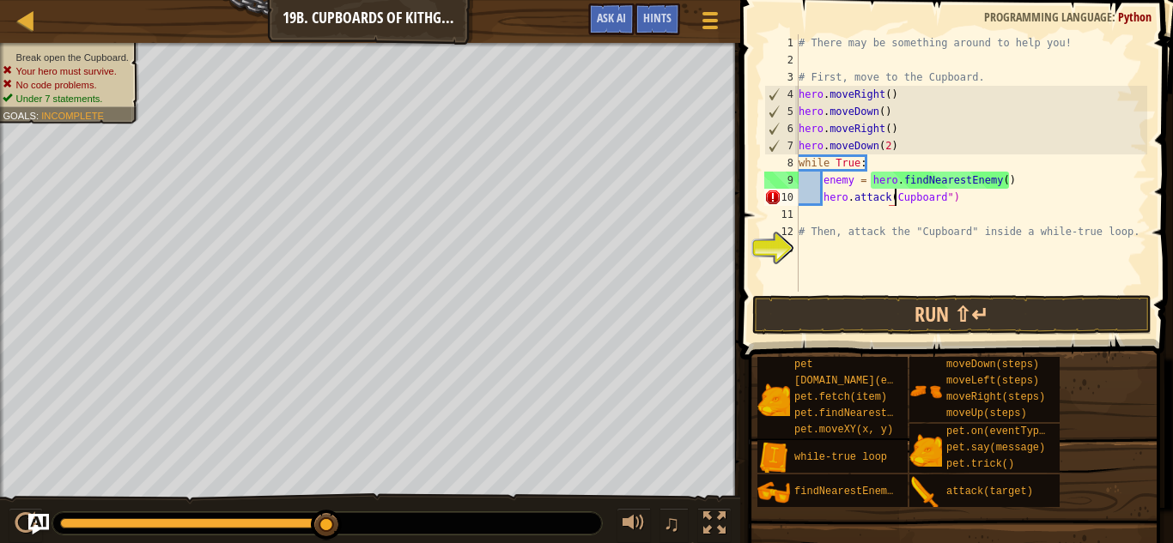
scroll to position [8, 15]
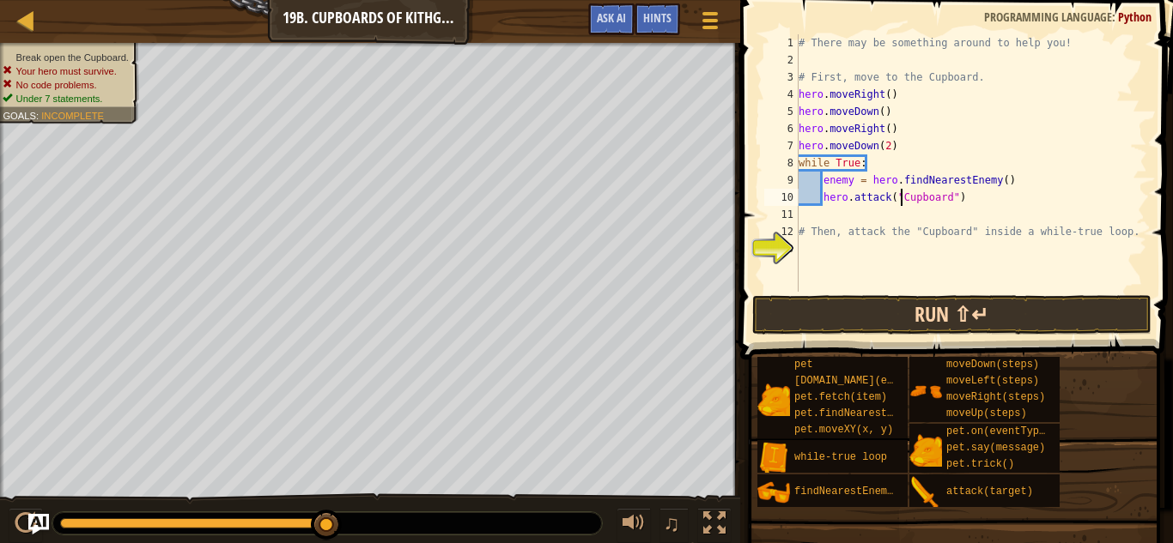
type textarea "hero.attack("Cupboard")"
click at [924, 313] on button "Run ⇧↵" at bounding box center [952, 314] width 400 height 39
